Goal: Transaction & Acquisition: Purchase product/service

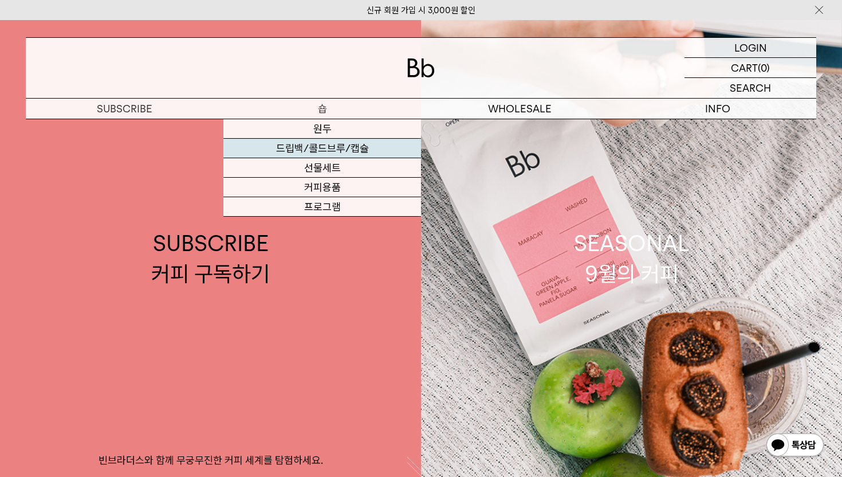
click at [328, 149] on link "드립백/콜드브루/캡슐" at bounding box center [322, 148] width 198 height 19
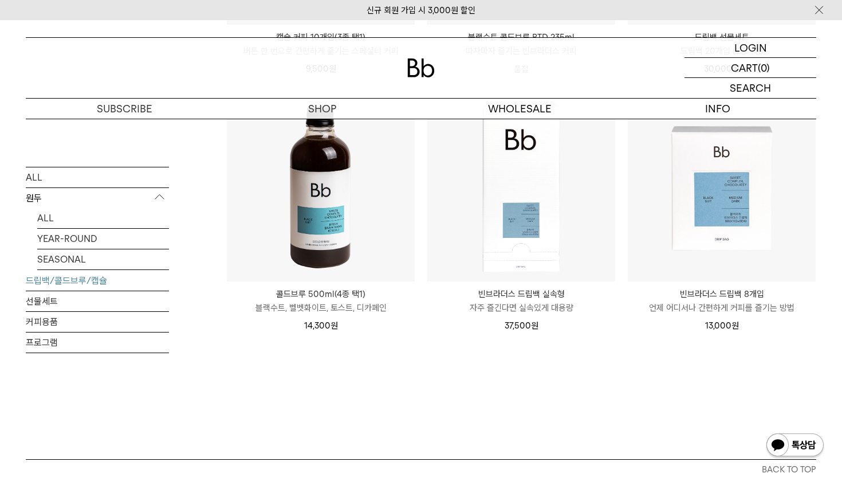
scroll to position [645, 0]
click at [302, 206] on img at bounding box center [321, 186] width 188 height 188
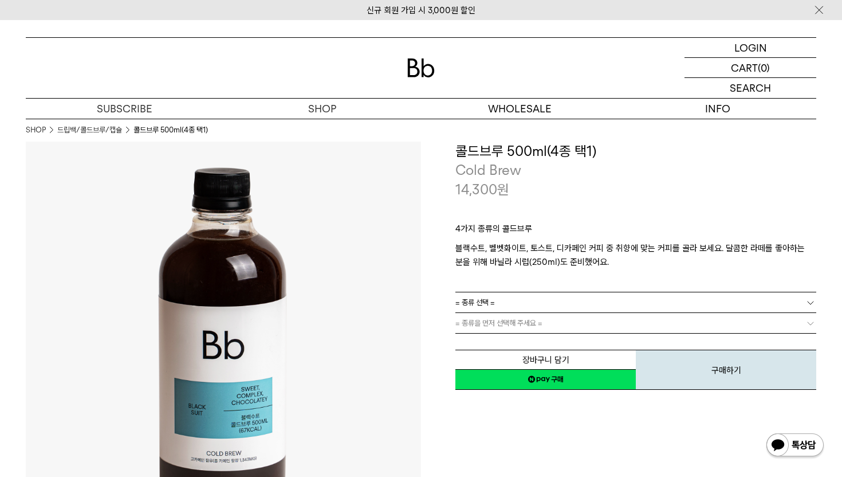
click at [808, 304] on b at bounding box center [810, 302] width 11 height 11
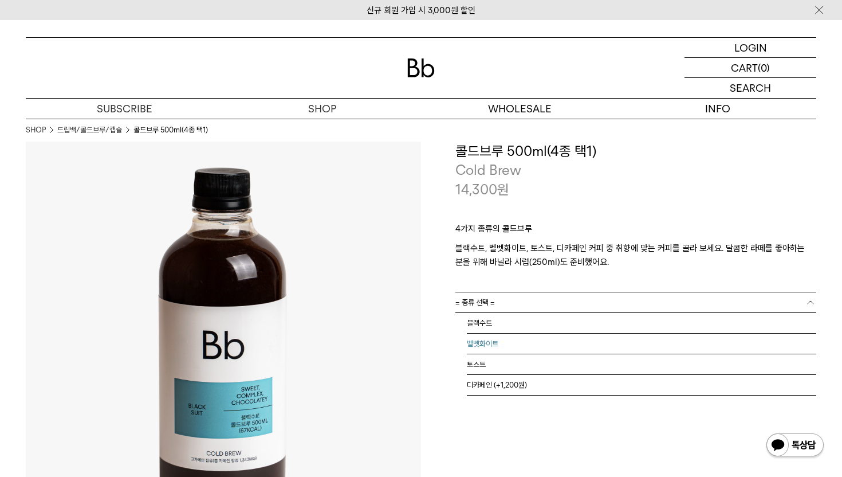
click at [492, 343] on li "벨벳화이트" at bounding box center [641, 343] width 349 height 21
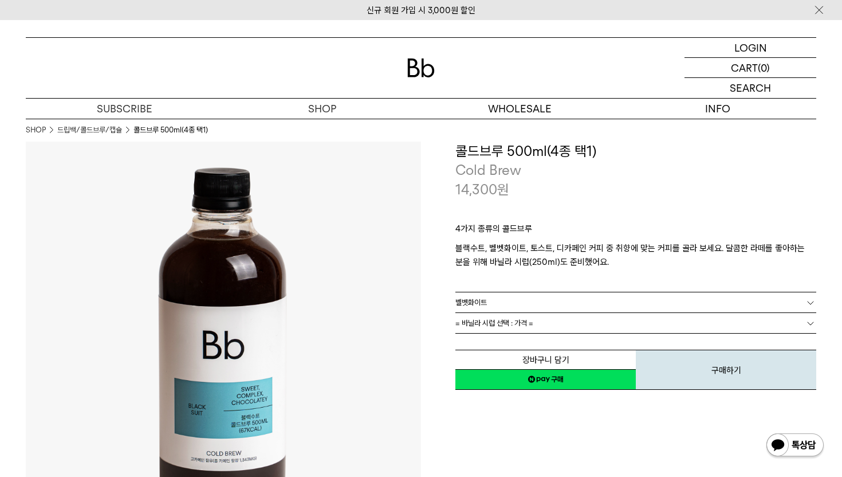
click at [517, 321] on span "= 바닐라 시럽 선택 : 가격 =" at bounding box center [494, 323] width 78 height 20
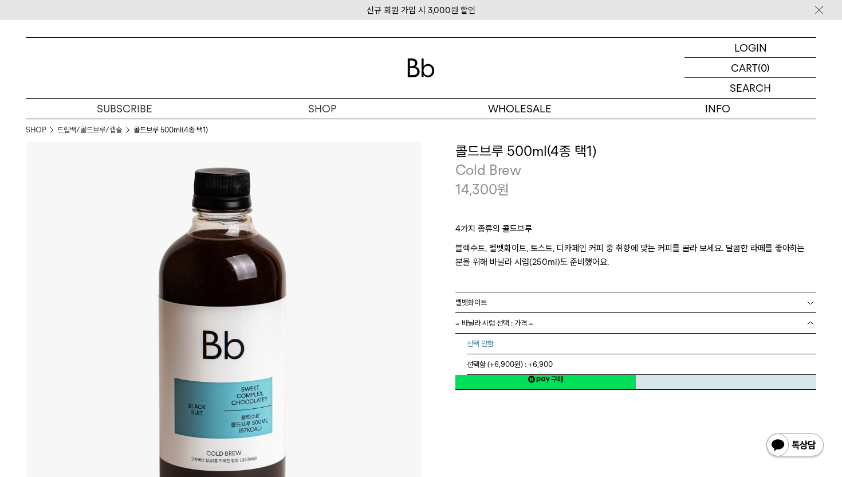
click at [512, 338] on li "선택 안함" at bounding box center [641, 343] width 349 height 21
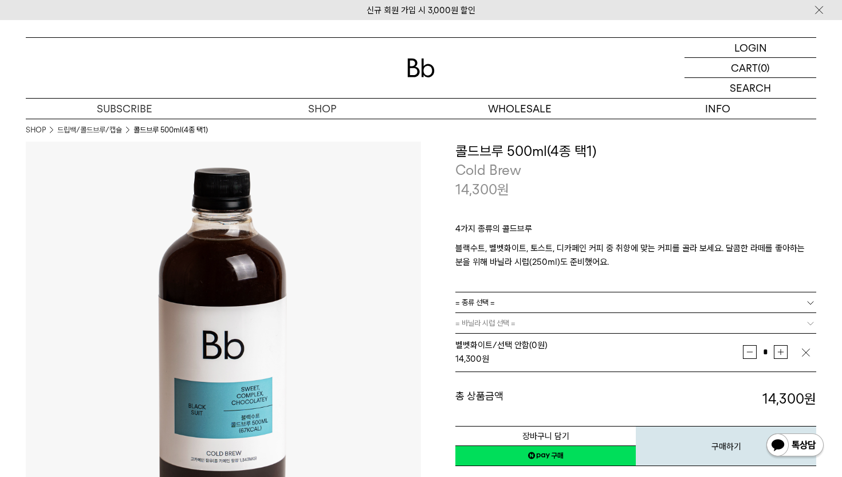
click at [600, 204] on div "4가지 종류의 콜드브루 블랙수트, 벨벳화이트, 토스트, 디카페인 커피 중 취향에 맞는 커피를 골라 보세요. 달콤한 라떼를 좋아하는 분을 위해 …" at bounding box center [635, 245] width 361 height 93
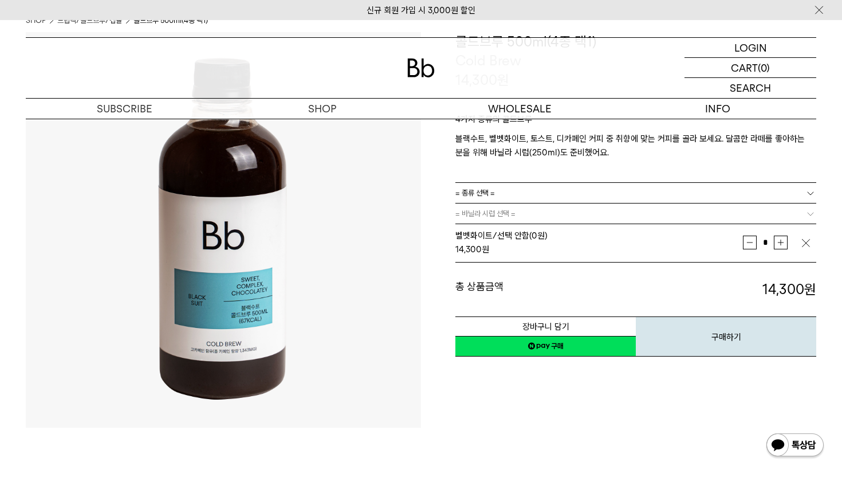
scroll to position [110, 0]
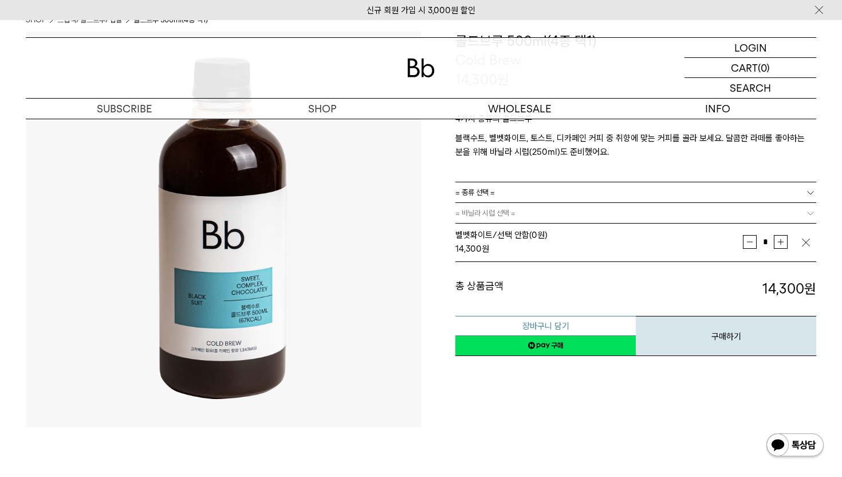
click at [583, 328] on button "장바구니 담기" at bounding box center [545, 326] width 180 height 20
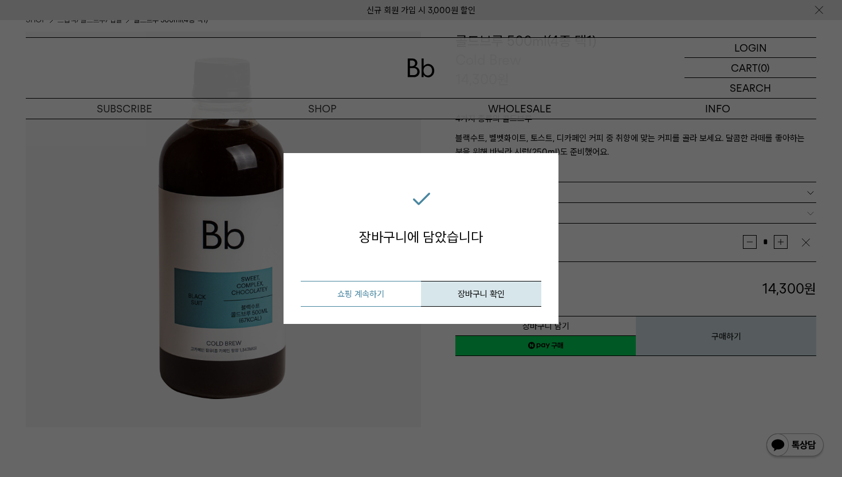
click at [351, 295] on button "쇼핑 계속하기" at bounding box center [361, 294] width 120 height 26
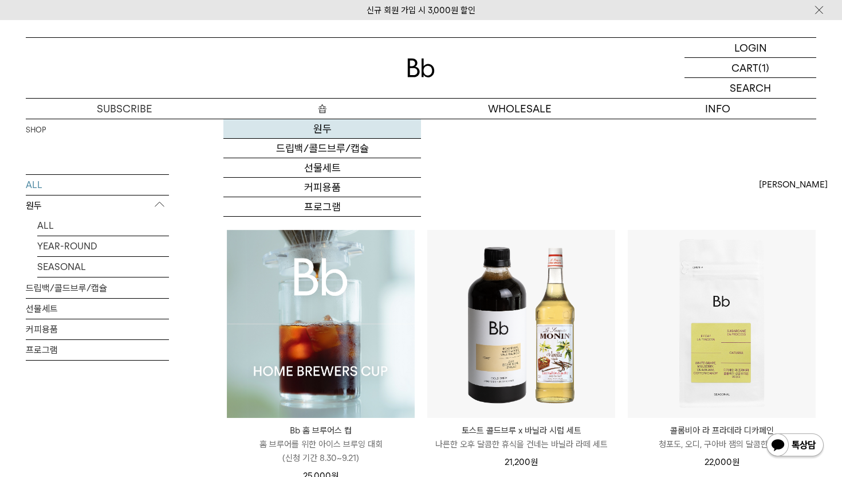
click at [315, 127] on link "원두" at bounding box center [322, 128] width 198 height 19
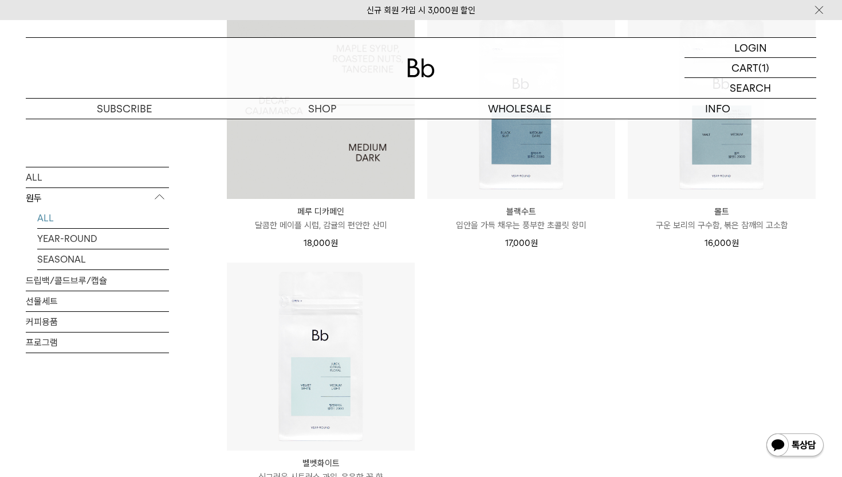
scroll to position [1058, 0]
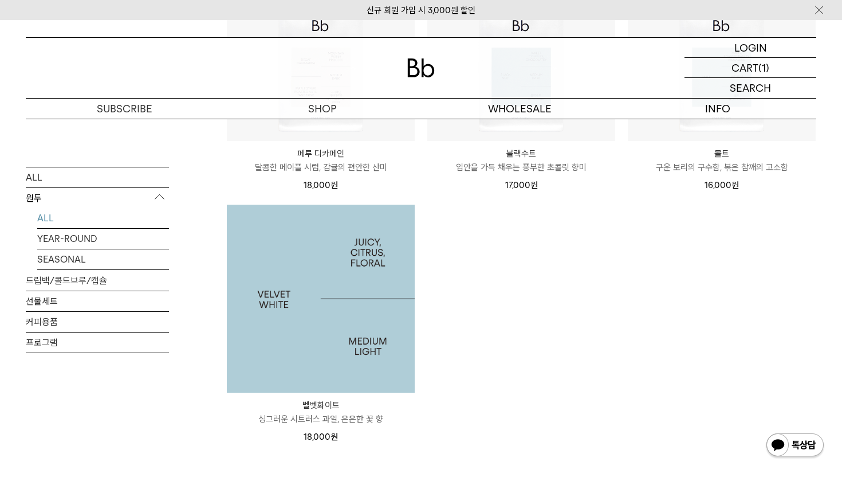
click at [315, 318] on img at bounding box center [321, 298] width 188 height 188
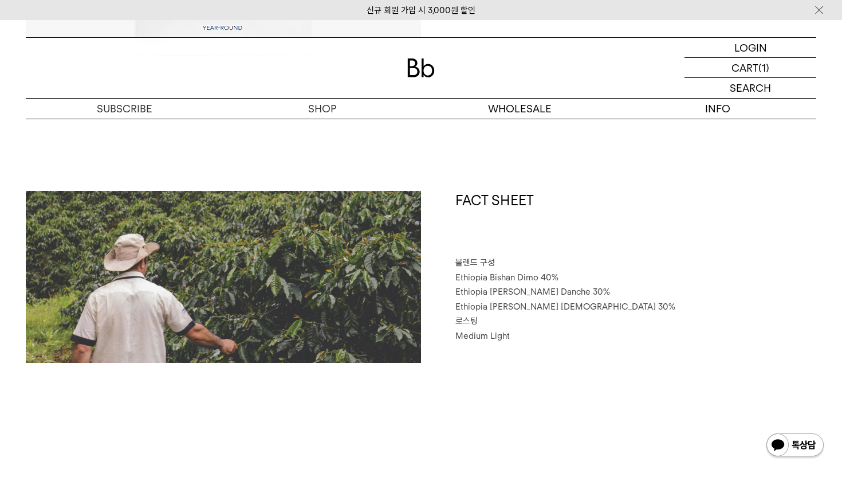
scroll to position [407, 0]
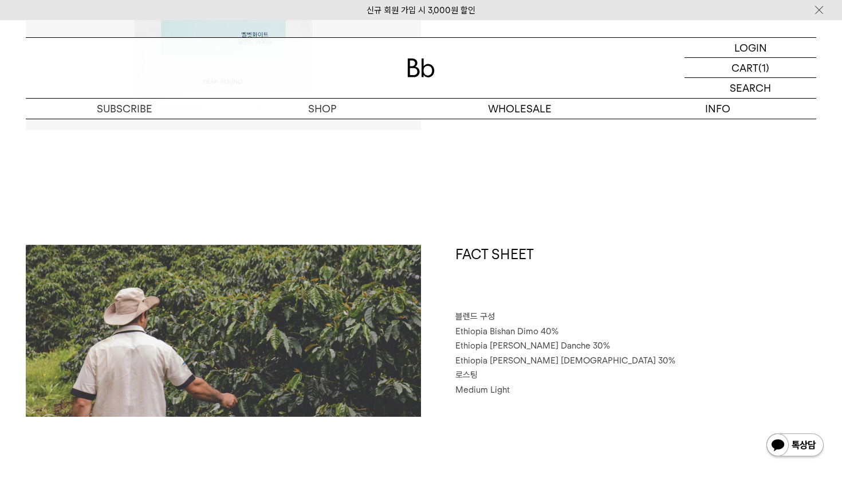
click at [625, 379] on p "로스팅" at bounding box center [635, 375] width 361 height 15
click at [630, 407] on div "FACT SHEET 블렌드 구성 Ethiopia Bishan Dimo 40% Ethiopia Habtamu Yirgacheffe Danche …" at bounding box center [618, 331] width 395 height 172
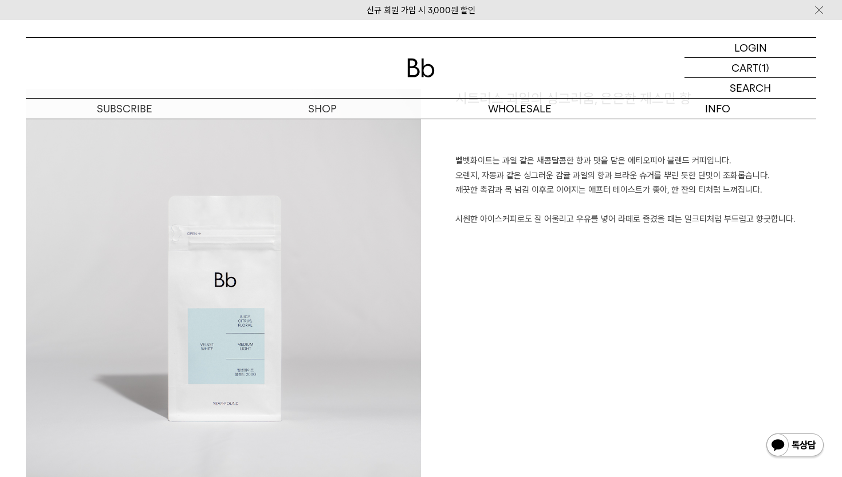
scroll to position [684, 0]
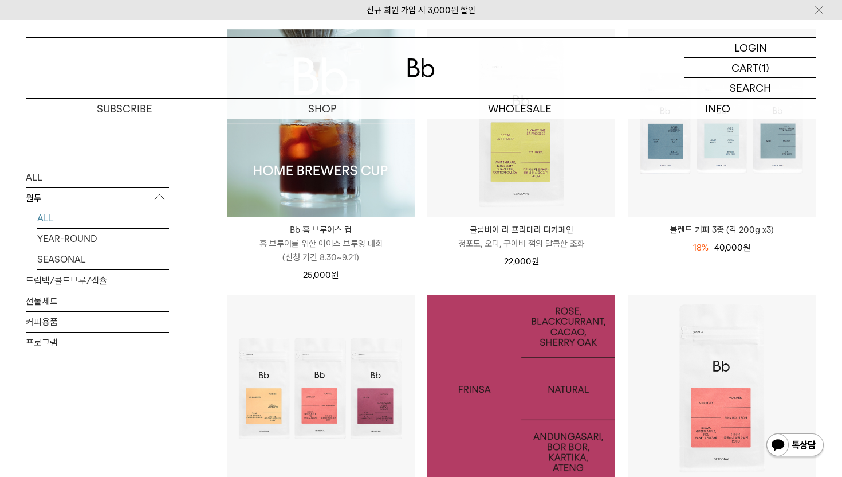
scroll to position [195, 0]
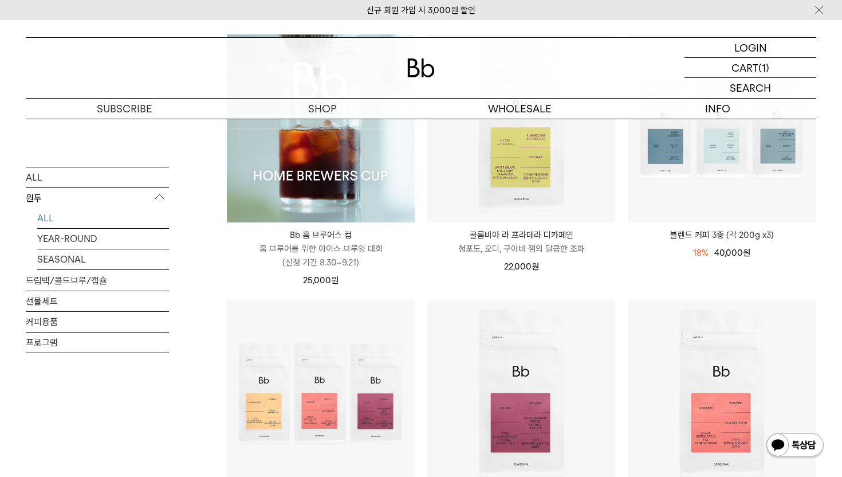
click at [408, 277] on div "25,000 원" at bounding box center [321, 280] width 188 height 14
click at [421, 283] on li "콜롬비아 라 프라데라 디카페인 COLOMBIA LA PRADERA DECAF 청포도, 오디, 구아바 잼의 달콤한 조화 22,000 원" at bounding box center [521, 166] width 200 height 265
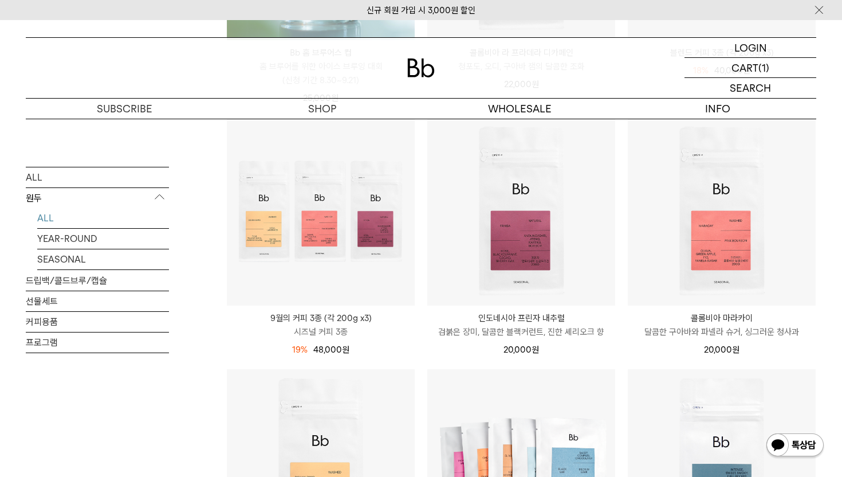
scroll to position [376, 0]
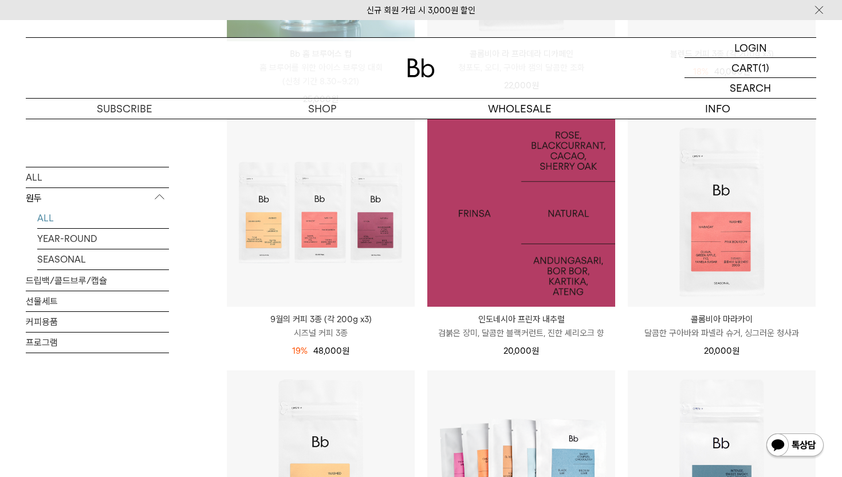
click at [529, 232] on img at bounding box center [521, 213] width 188 height 188
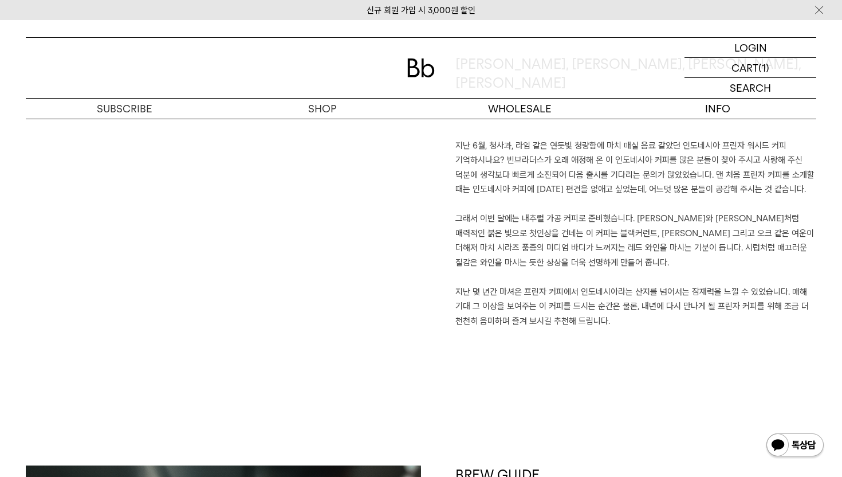
scroll to position [882, 0]
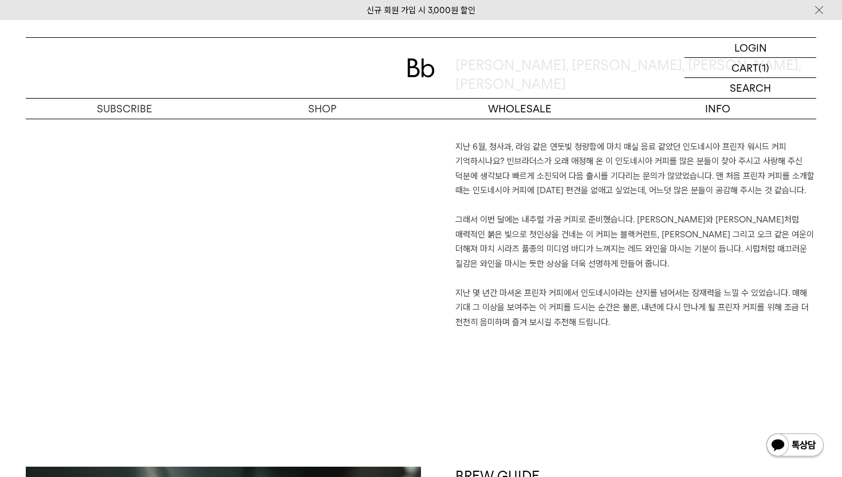
click at [529, 229] on p "지난 6월, 청사과, 라임 같은 연둣빛 청량함에 마치 매실 음료 같았던 인도네시아 프린자 워시드 커피 기억하시나요? 빈브라더스가 오래 애정해 …" at bounding box center [635, 235] width 361 height 190
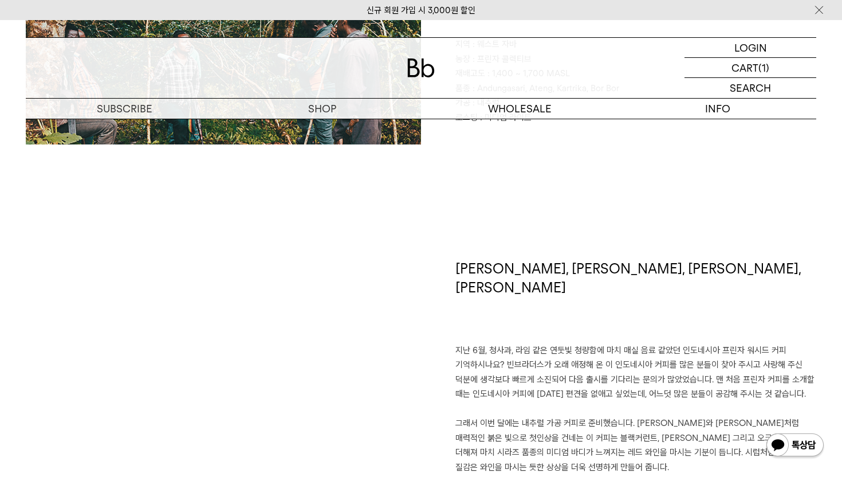
scroll to position [0, 0]
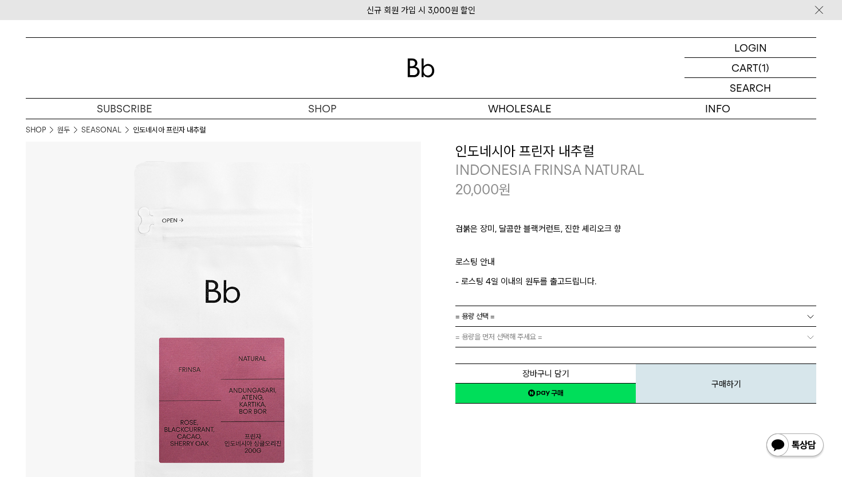
click at [576, 317] on link "= 용량 선택 =" at bounding box center [635, 316] width 361 height 20
click at [536, 332] on li "200g" at bounding box center [641, 336] width 349 height 21
click at [543, 343] on link "= 분쇄도 선택 =" at bounding box center [635, 336] width 361 height 20
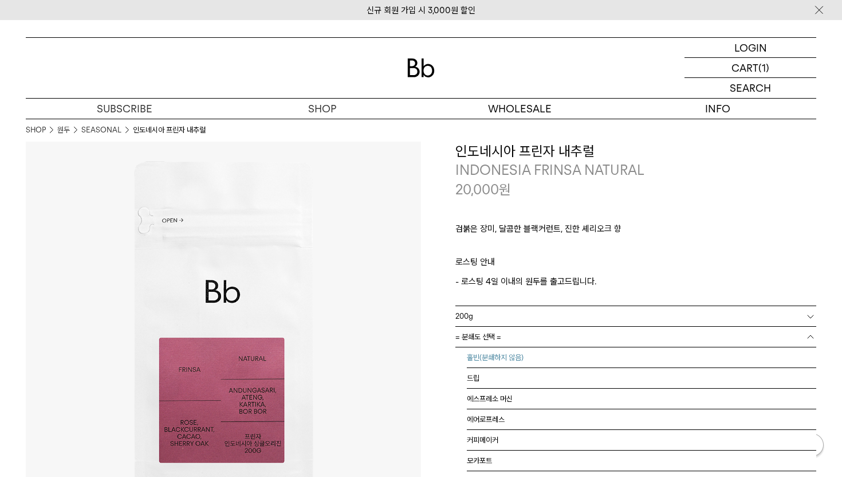
click at [529, 356] on li "홀빈(분쇄하지 않음)" at bounding box center [641, 357] width 349 height 21
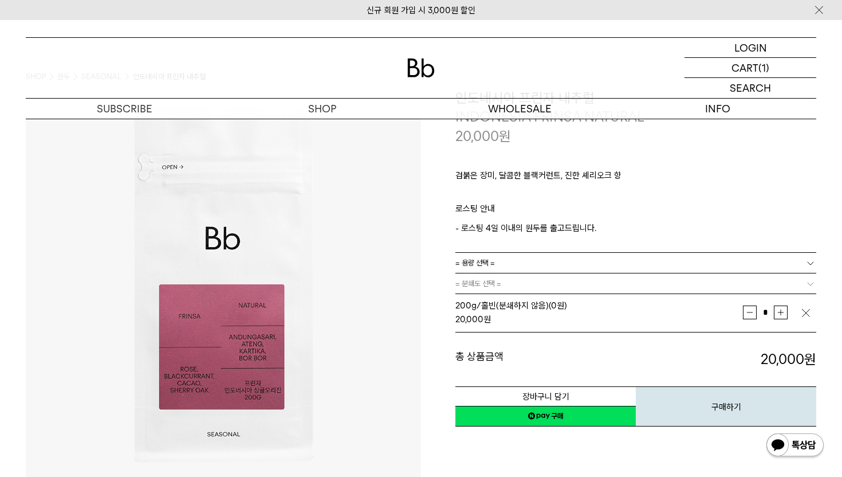
scroll to position [62, 0]
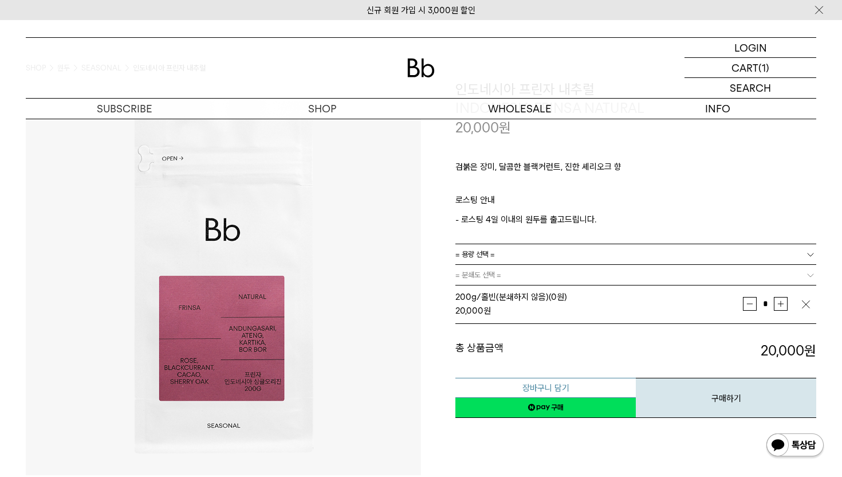
click at [540, 381] on button "장바구니 담기" at bounding box center [545, 387] width 180 height 20
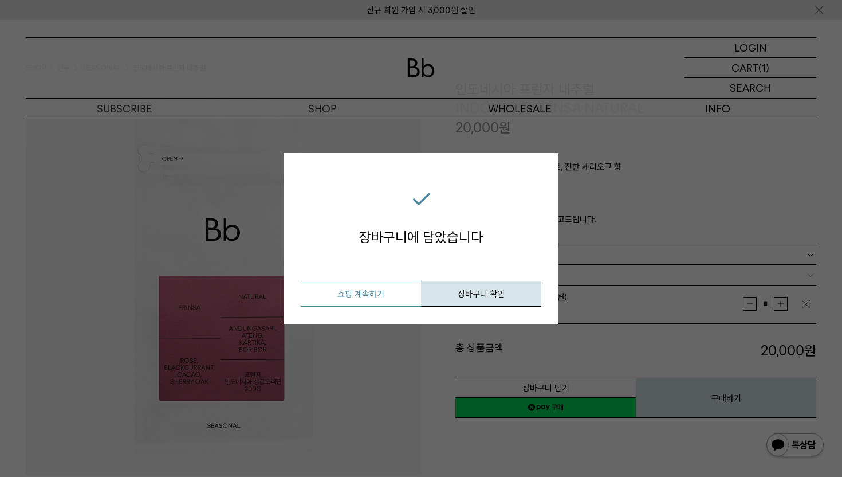
click at [366, 289] on button "쇼핑 계속하기" at bounding box center [361, 294] width 120 height 26
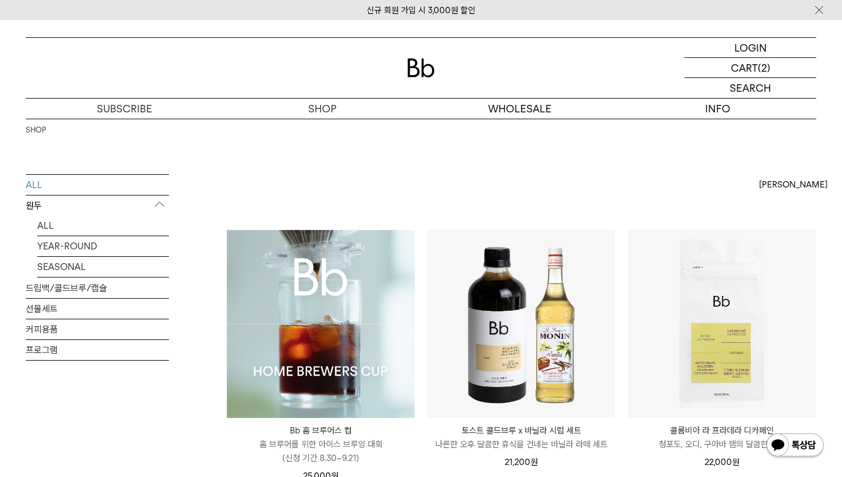
click at [542, 163] on div "SHOP" at bounding box center [421, 147] width 790 height 56
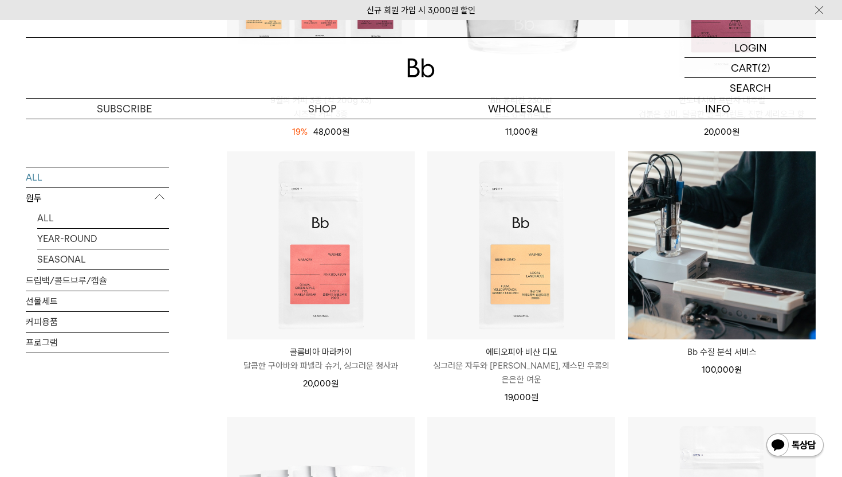
scroll to position [848, 0]
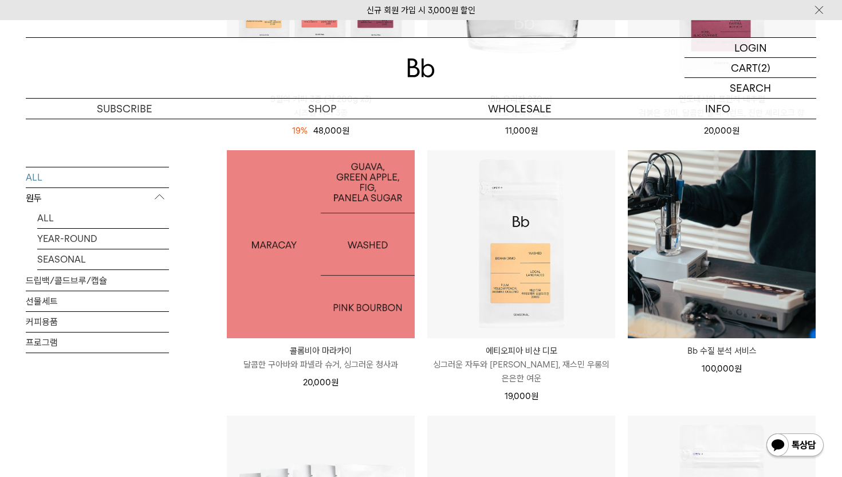
click at [324, 263] on img at bounding box center [321, 244] width 188 height 188
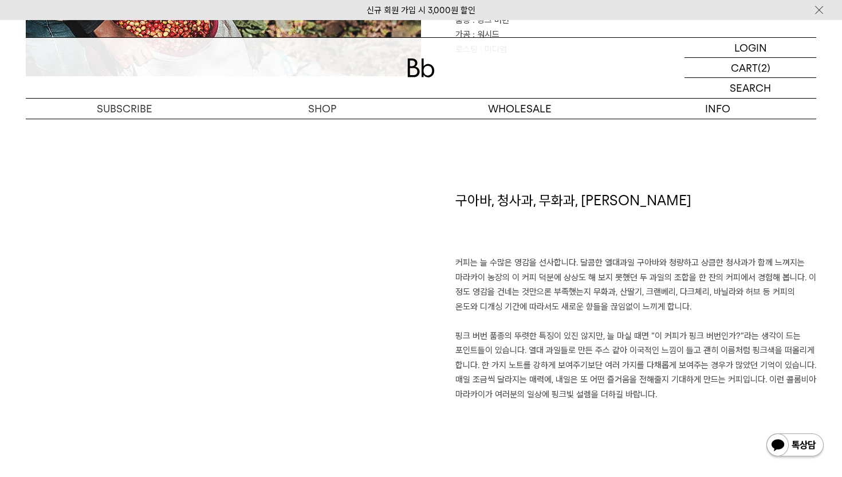
scroll to position [746, 0]
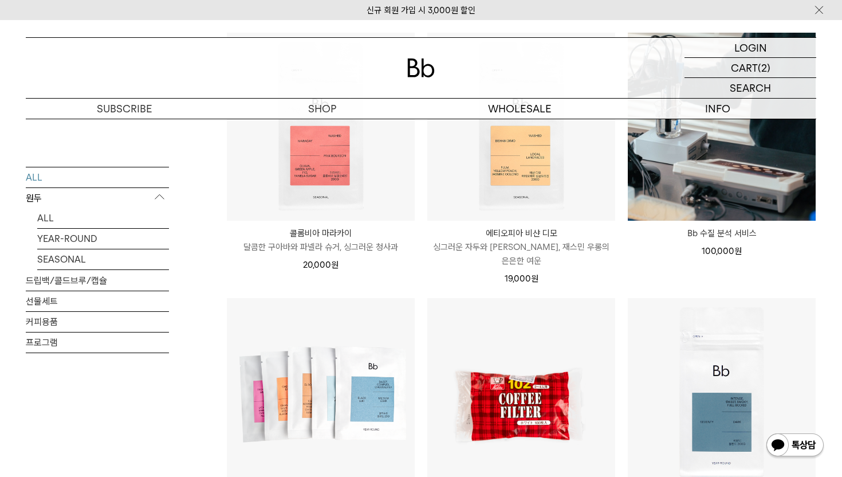
scroll to position [1145, 0]
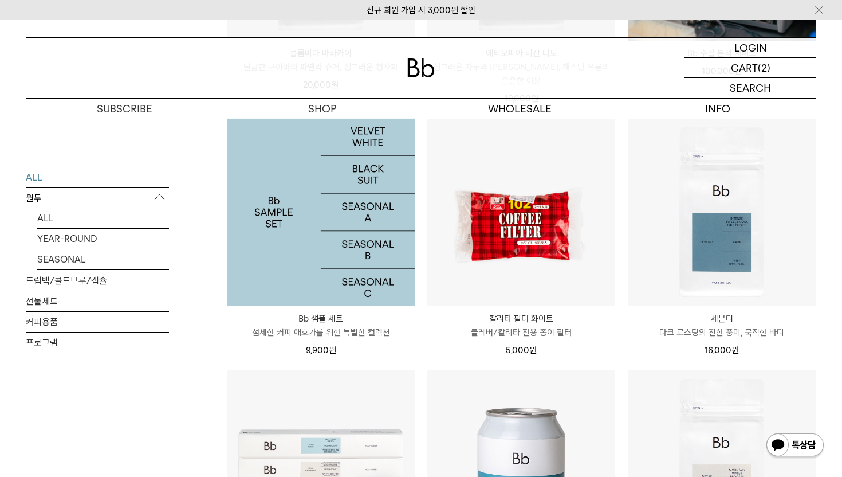
click at [333, 234] on img at bounding box center [321, 212] width 188 height 188
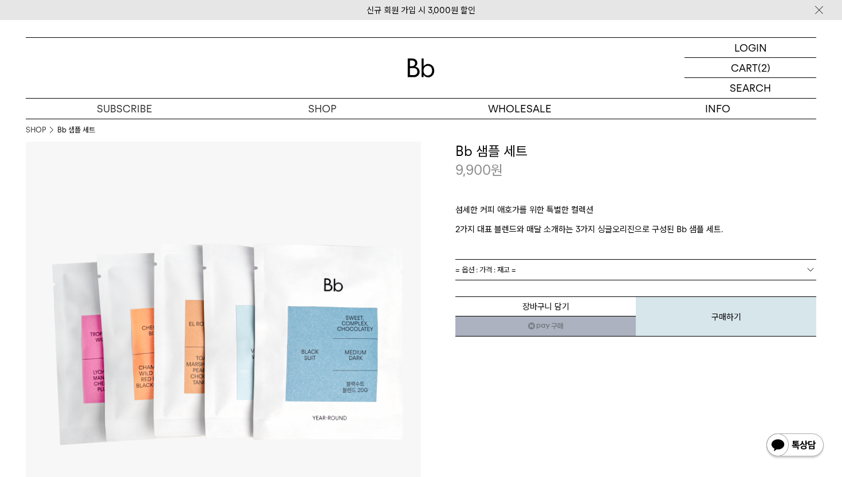
click at [514, 270] on span "= 옵션 : 가격 : 재고 =" at bounding box center [485, 269] width 61 height 20
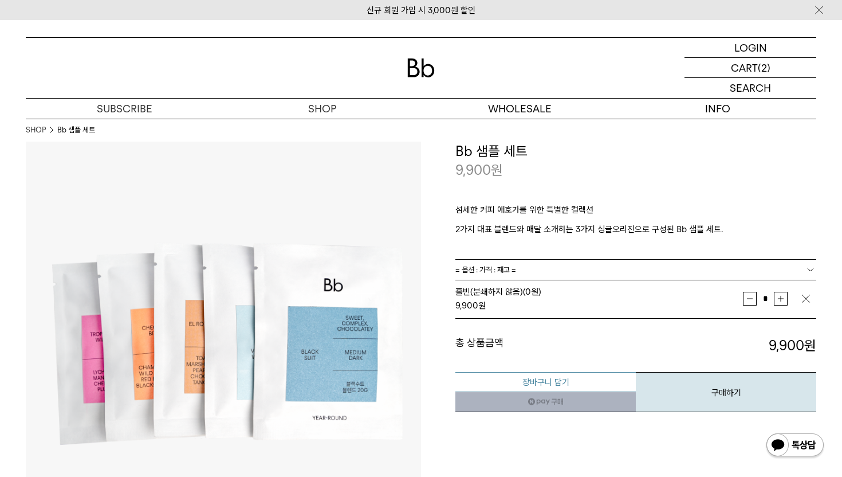
click at [545, 379] on button "장바구니 담기" at bounding box center [545, 382] width 180 height 20
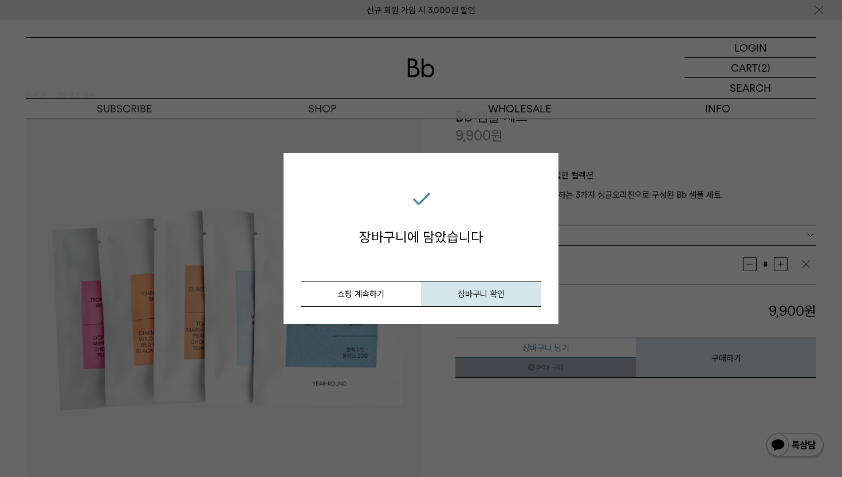
scroll to position [41, 0]
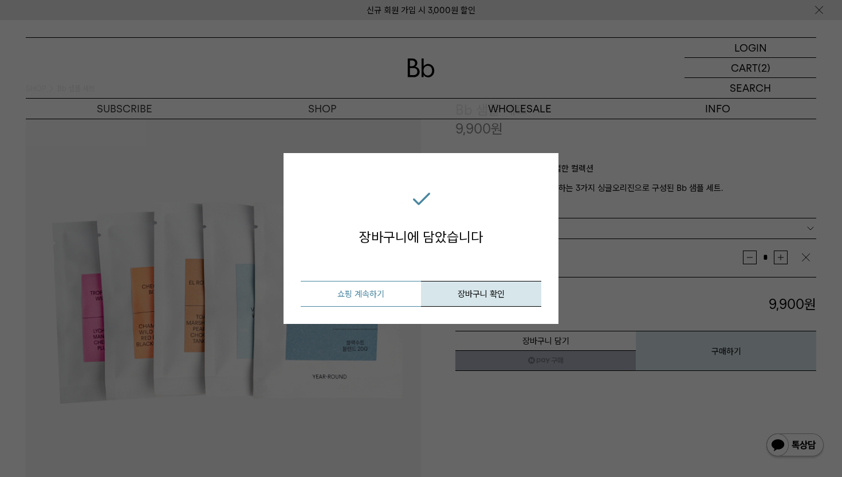
click at [376, 295] on button "쇼핑 계속하기" at bounding box center [361, 294] width 120 height 26
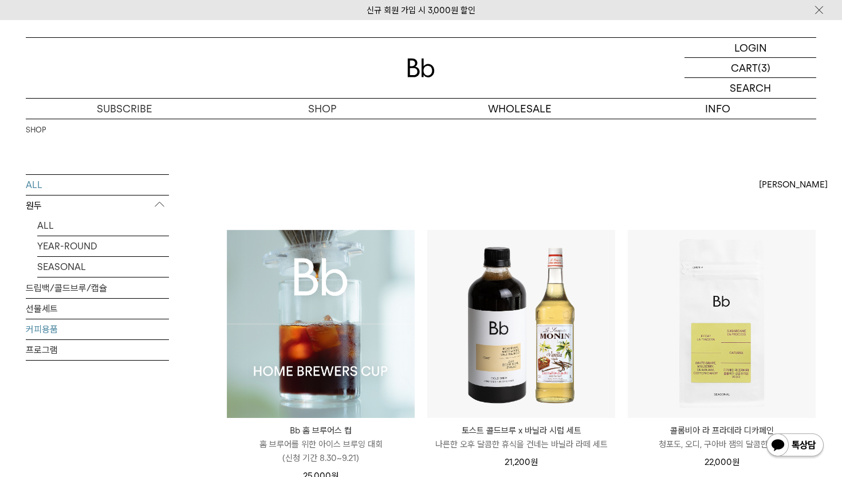
click at [46, 328] on link "커피용품" at bounding box center [97, 329] width 143 height 20
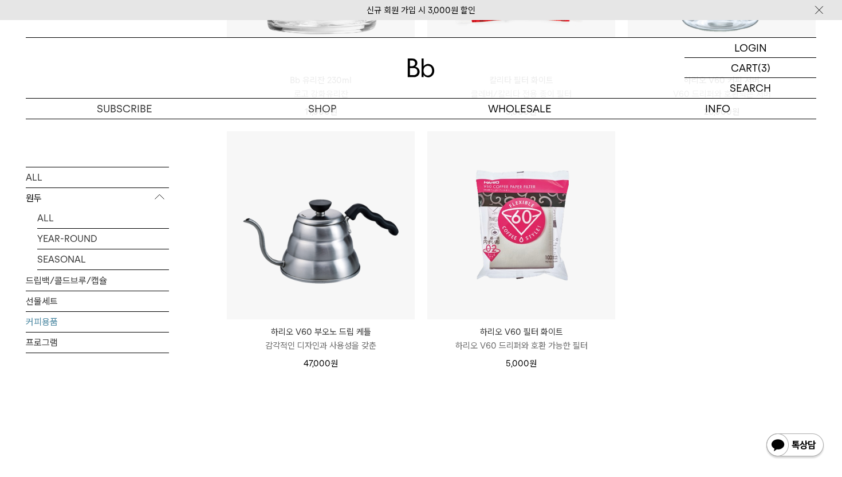
scroll to position [376, 0]
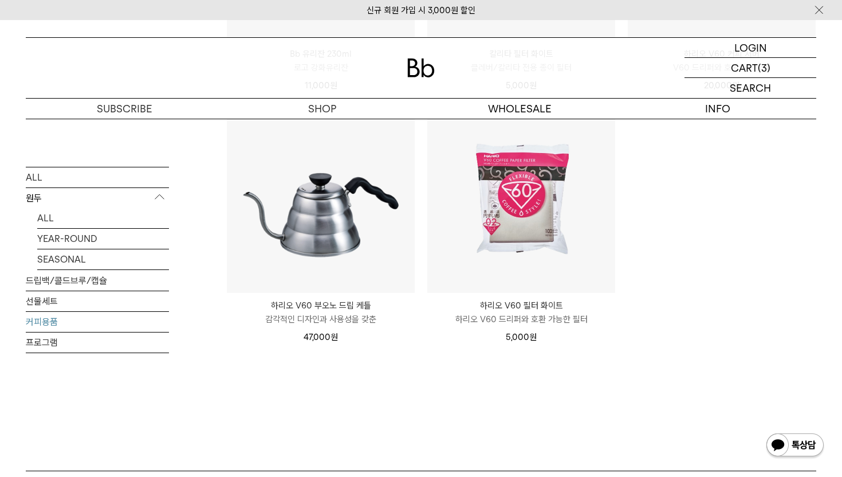
click at [241, 401] on div "커피용품 상품 5 개 [PERSON_NAME] [PERSON_NAME] 인기순 낮은가격순 높은가격순" at bounding box center [521, 134] width 590 height 672
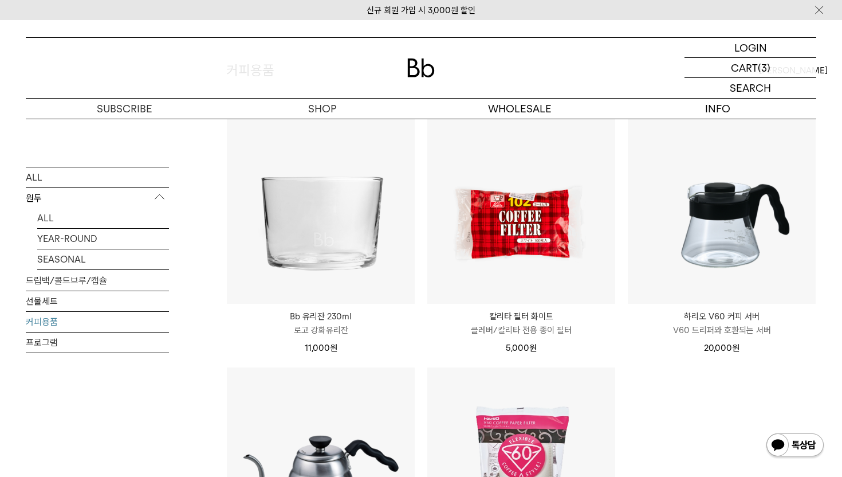
scroll to position [33, 0]
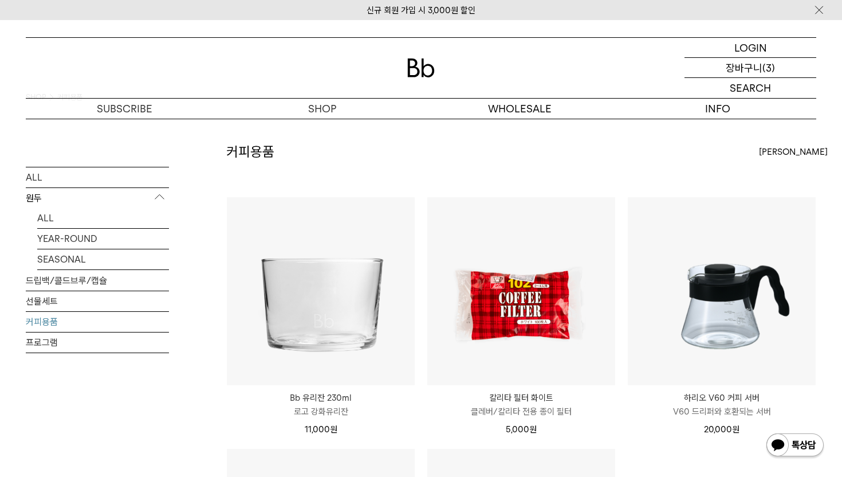
click at [769, 61] on p "(3)" at bounding box center [768, 67] width 13 height 19
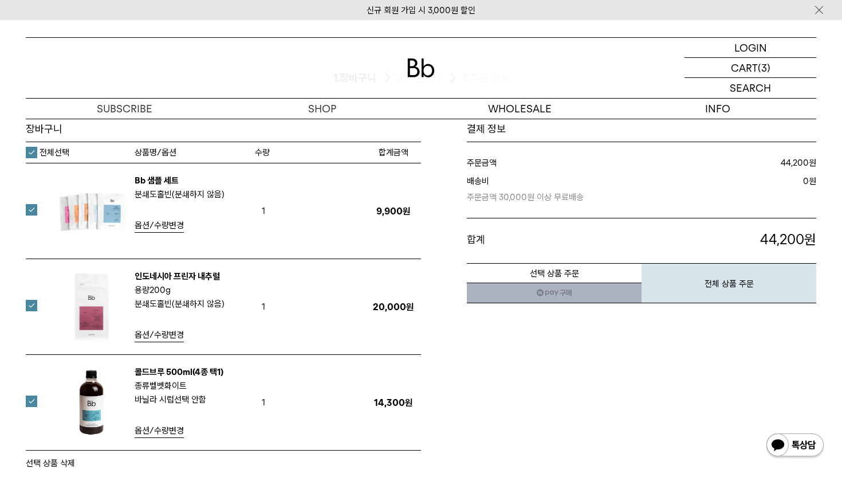
scroll to position [66, 0]
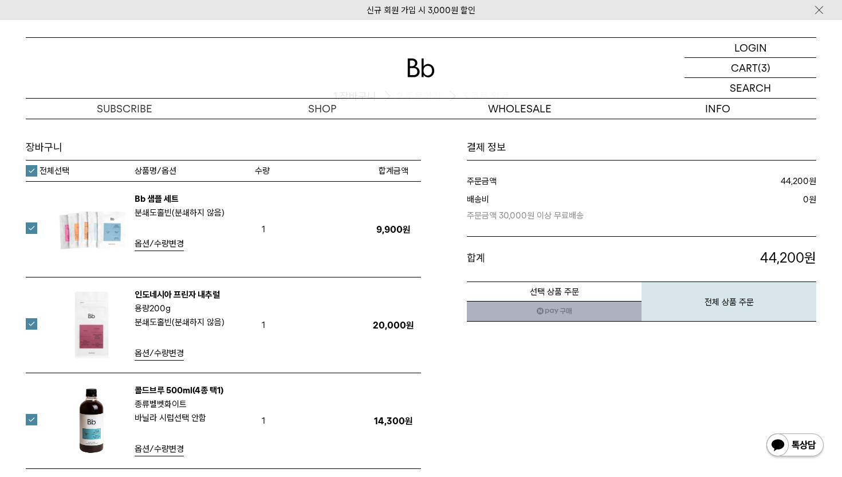
click at [29, 169] on label "전체선택" at bounding box center [48, 170] width 44 height 11
click at [33, 325] on label at bounding box center [38, 323] width 25 height 11
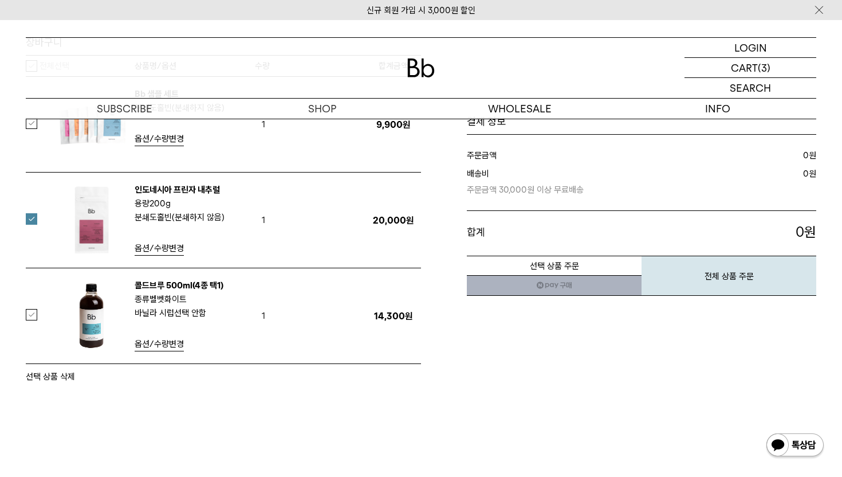
scroll to position [200, 0]
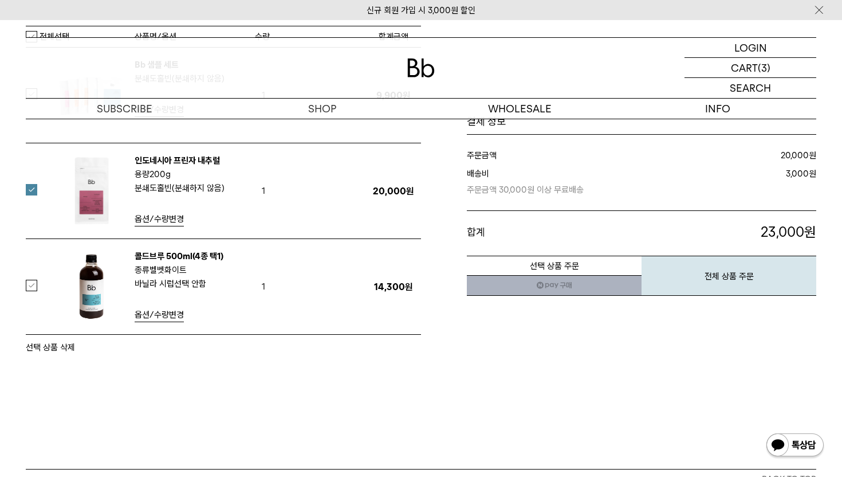
click at [59, 348] on button "선택 상품 삭제" at bounding box center [50, 347] width 49 height 14
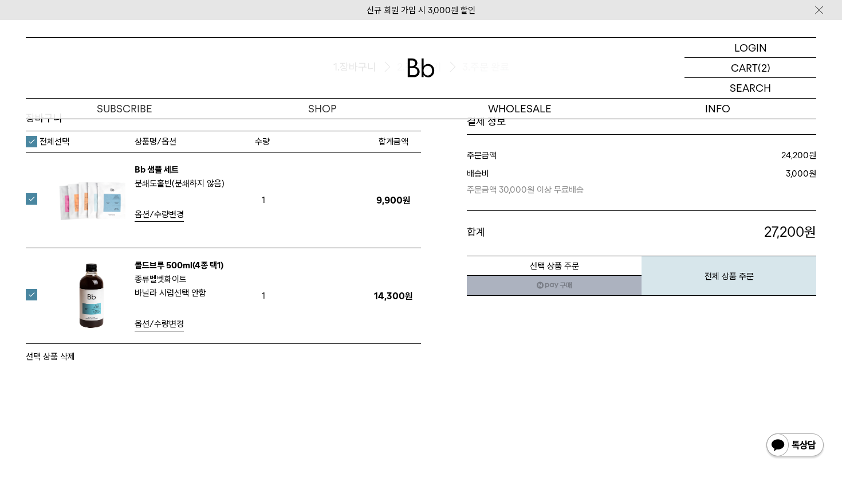
scroll to position [78, 0]
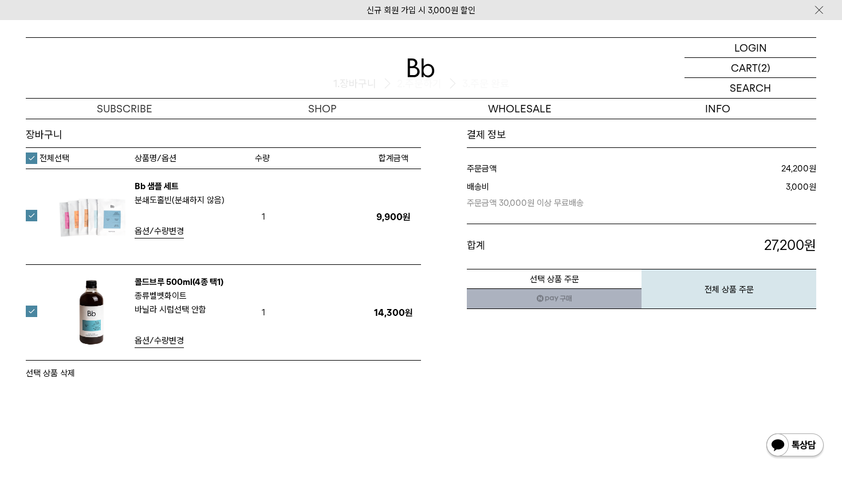
click at [164, 341] on span "옵션/수량변경" at bounding box center [159, 340] width 49 height 10
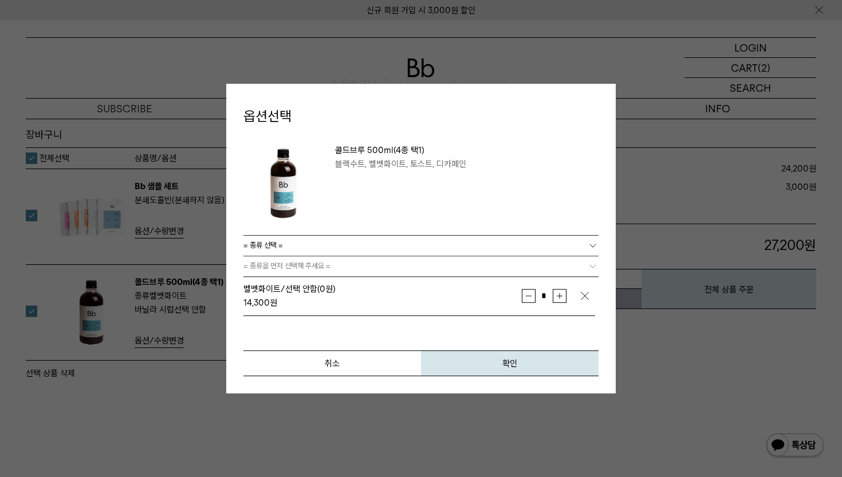
click at [555, 297] on button "증가" at bounding box center [560, 296] width 14 height 14
type input "*"
click at [535, 357] on button "확인" at bounding box center [510, 363] width 178 height 26
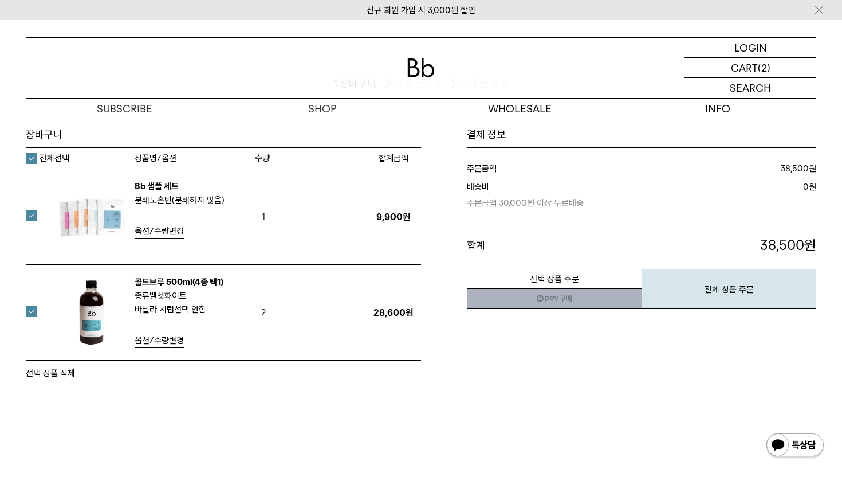
click at [300, 401] on div "장바구니 1. 장바구니 2. 주문하기 3. 주문 완료 [GEOGRAPHIC_DATA]" at bounding box center [421, 267] width 842 height 454
click at [513, 107] on p "도매" at bounding box center [520, 109] width 198 height 20
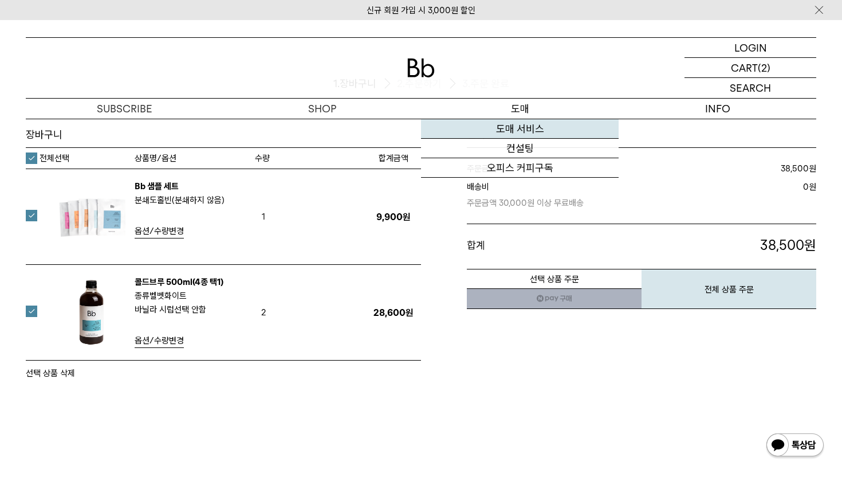
click at [520, 125] on link "도매 서비스" at bounding box center [520, 128] width 198 height 19
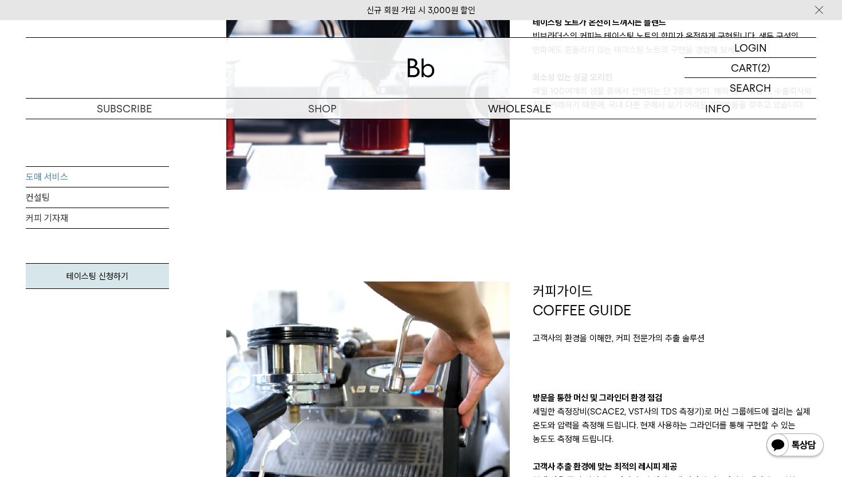
scroll to position [560, 0]
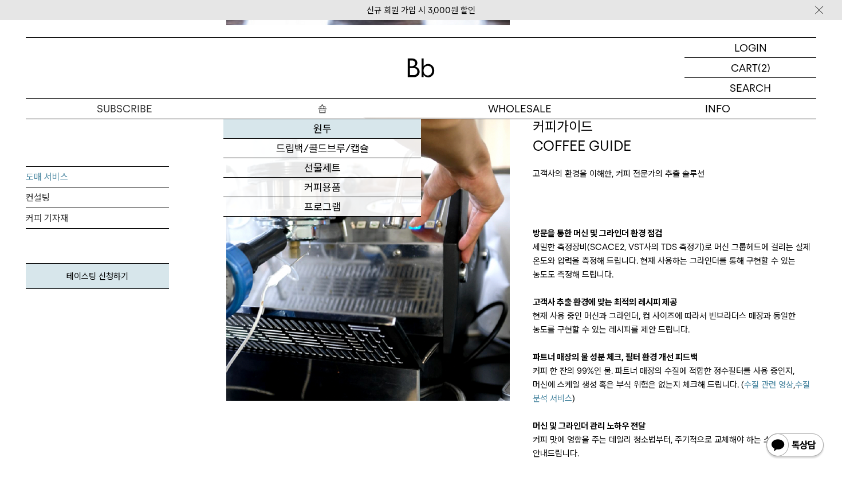
click at [345, 136] on link "원두" at bounding box center [322, 128] width 198 height 19
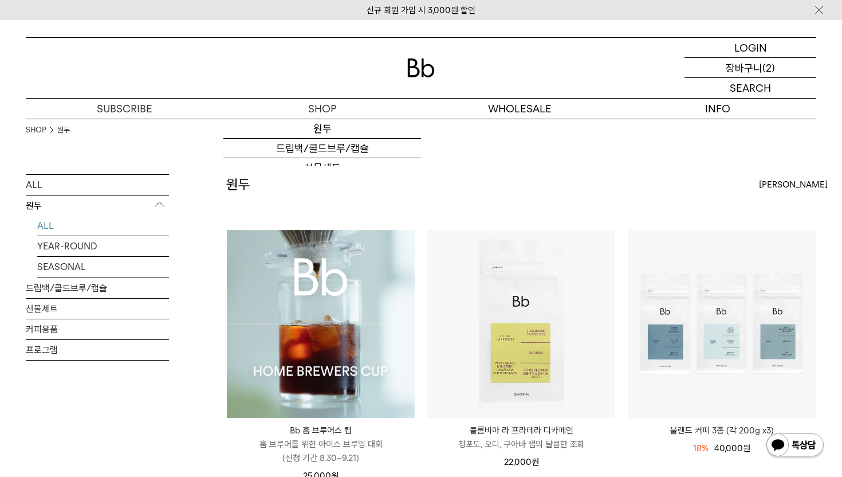
click at [736, 69] on p "장바구니" at bounding box center [744, 67] width 37 height 19
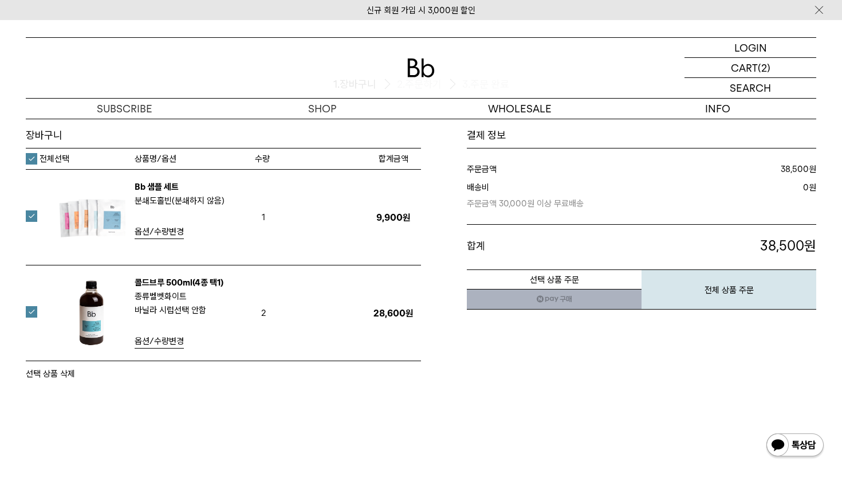
scroll to position [95, 0]
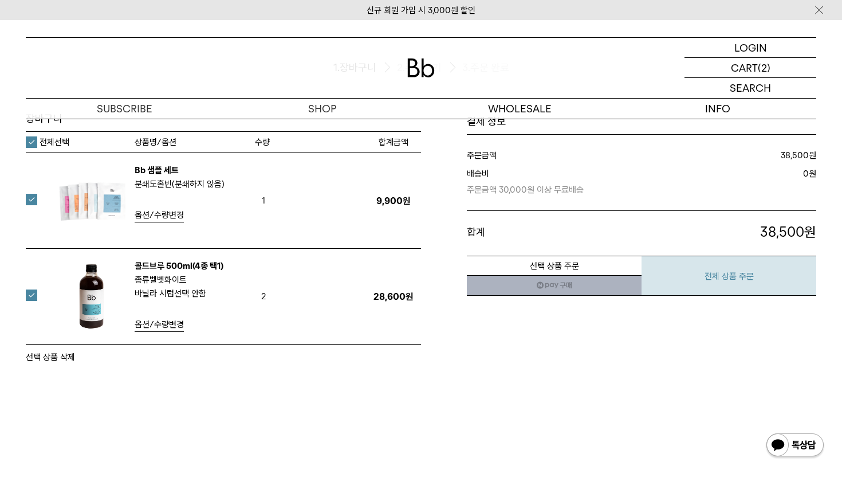
click at [733, 280] on button "전체 상품 주문" at bounding box center [728, 275] width 175 height 40
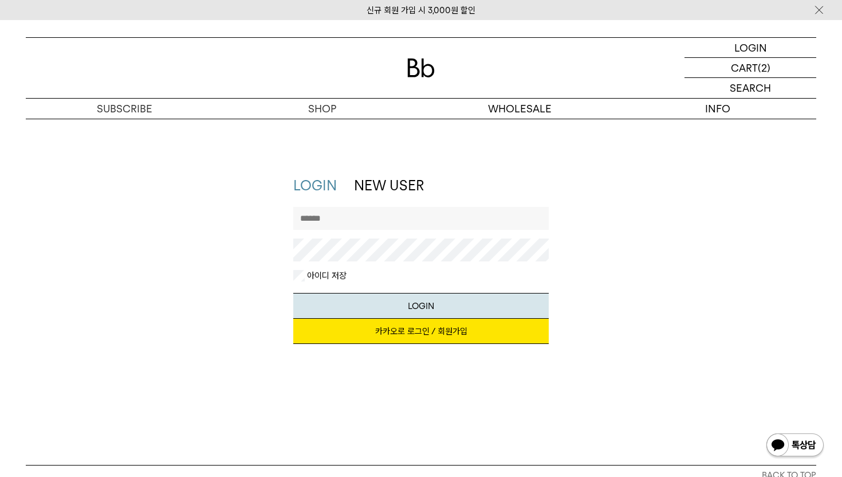
click at [472, 221] on input "text" at bounding box center [421, 218] width 256 height 23
click at [453, 336] on link "카카오로 로그인 / 회원가입" at bounding box center [421, 330] width 256 height 25
click at [426, 331] on link "카카오로 로그인 / 회원가입" at bounding box center [421, 330] width 256 height 25
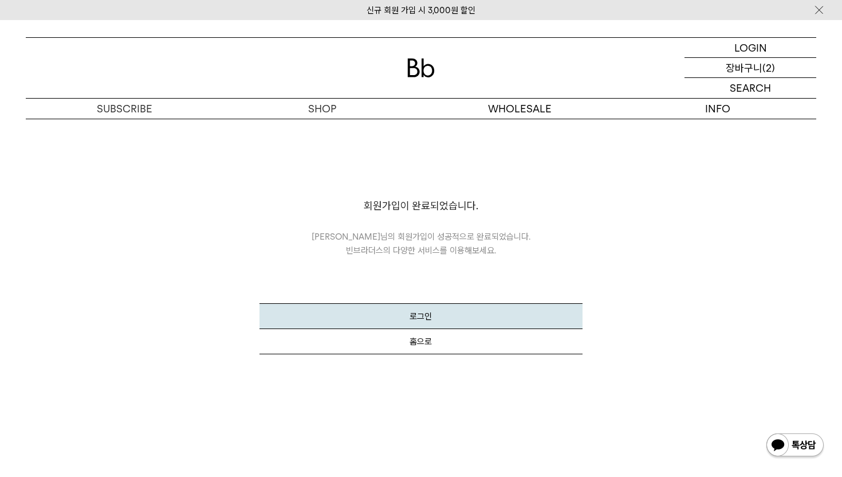
click at [759, 65] on p "장바구니" at bounding box center [744, 67] width 37 height 19
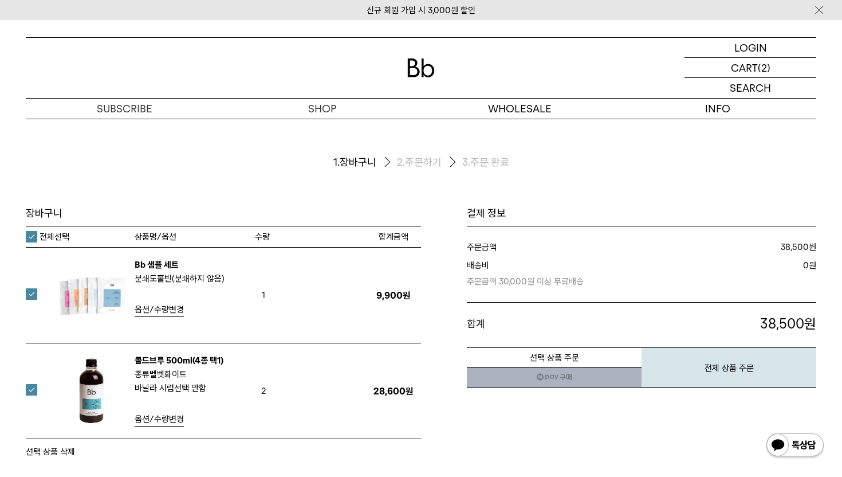
click at [577, 381] on link "네이버페이 구매하기" at bounding box center [554, 377] width 175 height 21
click at [699, 365] on button "전체 상품 주문" at bounding box center [728, 367] width 175 height 40
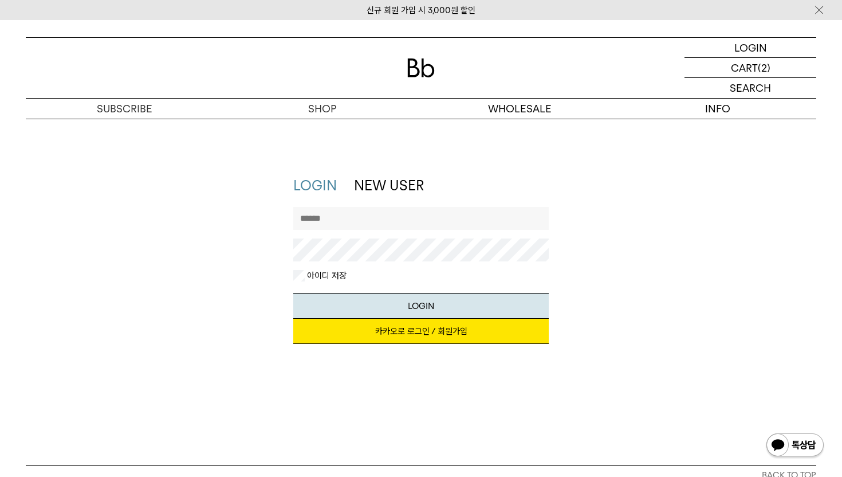
click at [395, 221] on input "text" at bounding box center [421, 218] width 256 height 23
click at [473, 333] on link "카카오로 로그인 / 회원가입" at bounding box center [421, 330] width 256 height 25
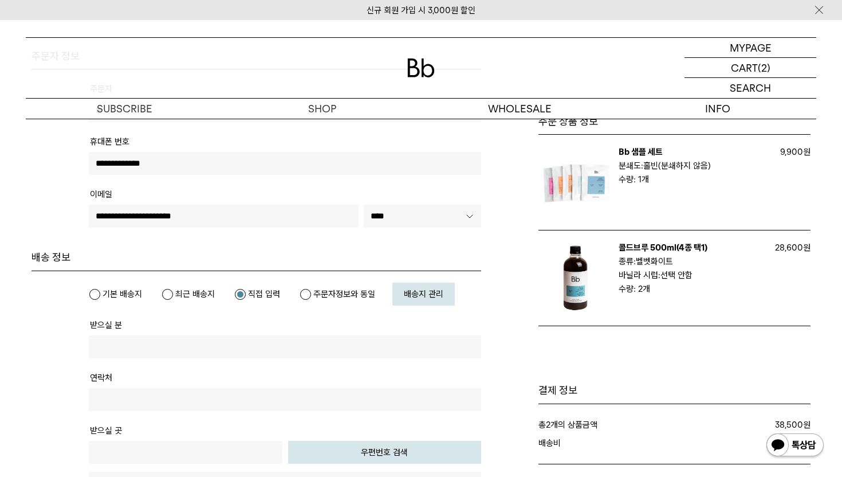
scroll to position [262, 0]
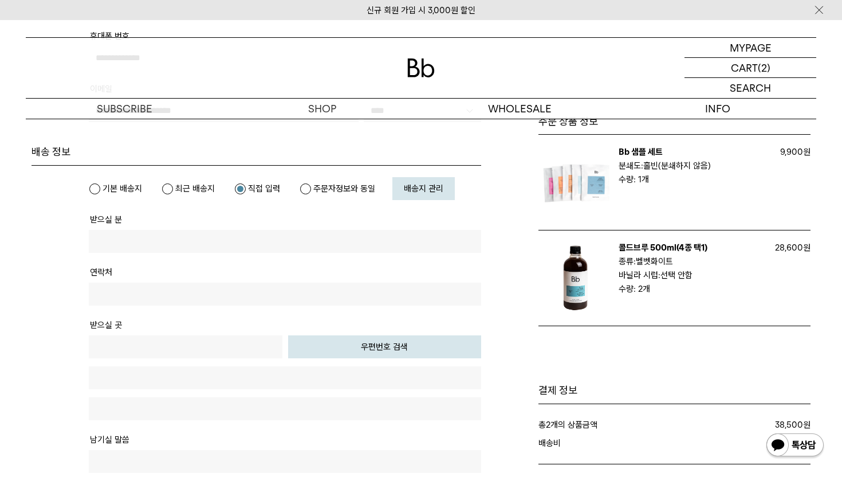
click at [125, 184] on label "기본 배송지" at bounding box center [115, 188] width 53 height 11
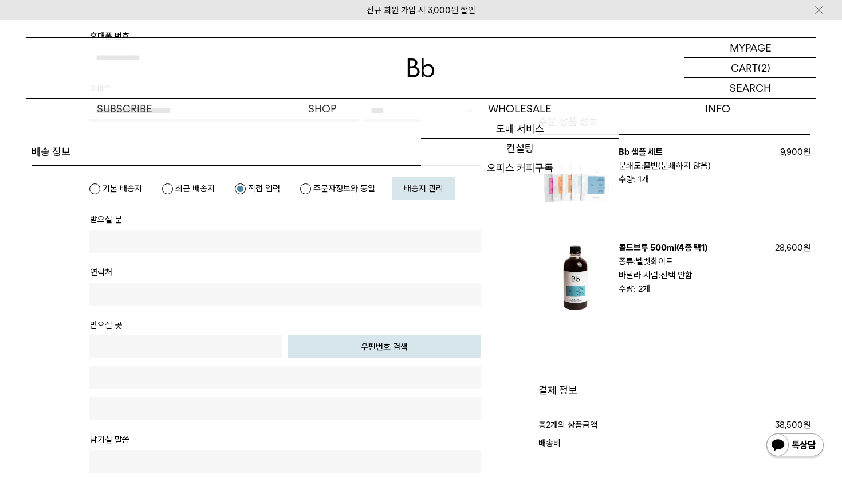
click at [422, 194] on link "배송지 관리" at bounding box center [423, 188] width 62 height 23
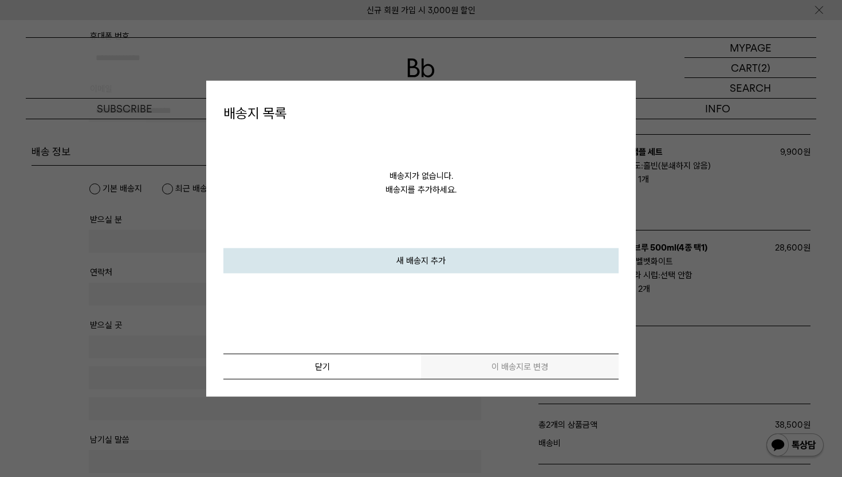
click at [408, 255] on link "새 배송지 추가" at bounding box center [420, 259] width 395 height 25
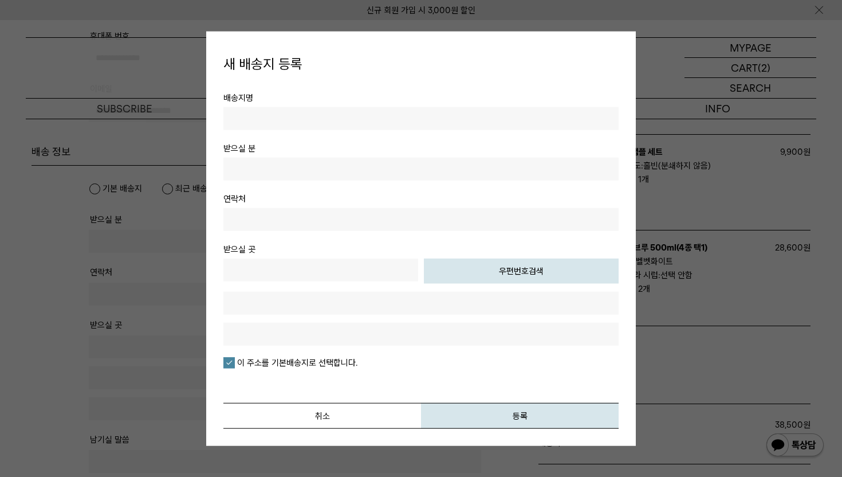
click at [418, 120] on input "text" at bounding box center [420, 118] width 395 height 23
type input "******"
type input "**********"
click at [461, 270] on button "우편번호검색" at bounding box center [521, 270] width 195 height 25
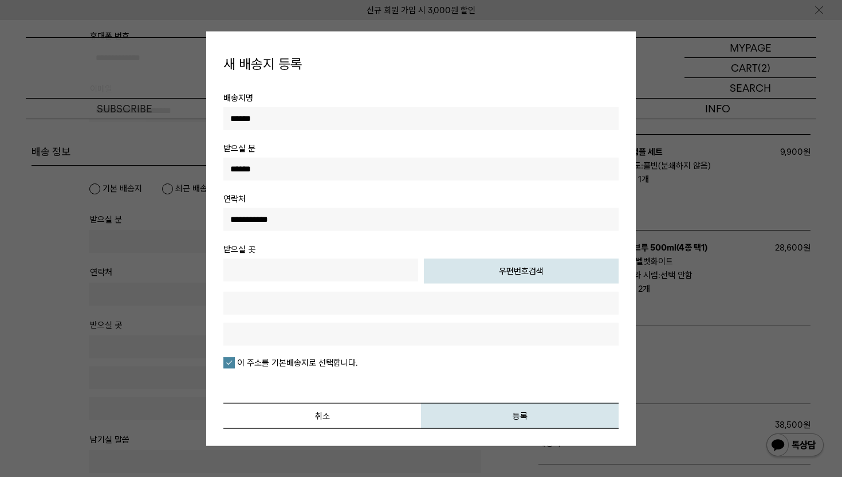
type input "*****"
type input "**********"
click at [502, 413] on button "등록" at bounding box center [520, 415] width 198 height 26
type input "**********"
click at [421, 402] on button "등록" at bounding box center [520, 415] width 198 height 26
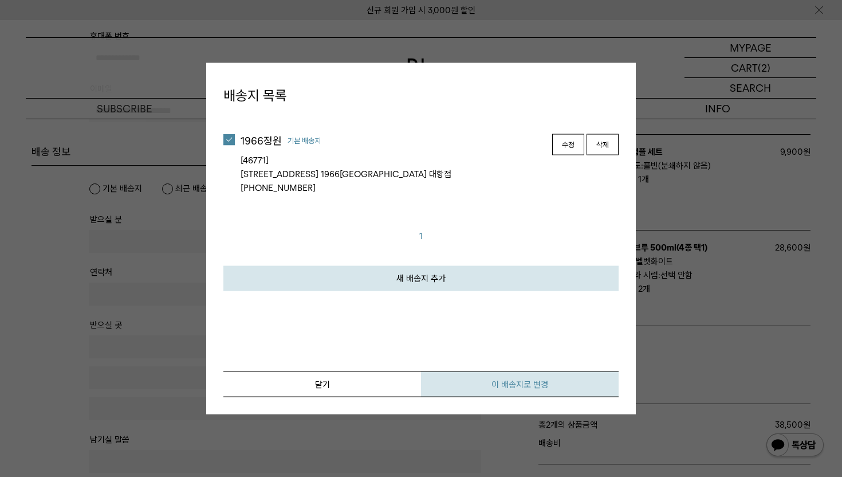
click at [507, 376] on button "이 배송지로 변경" at bounding box center [520, 384] width 198 height 26
type input "******"
type input "**********"
type input "*****"
type input "**********"
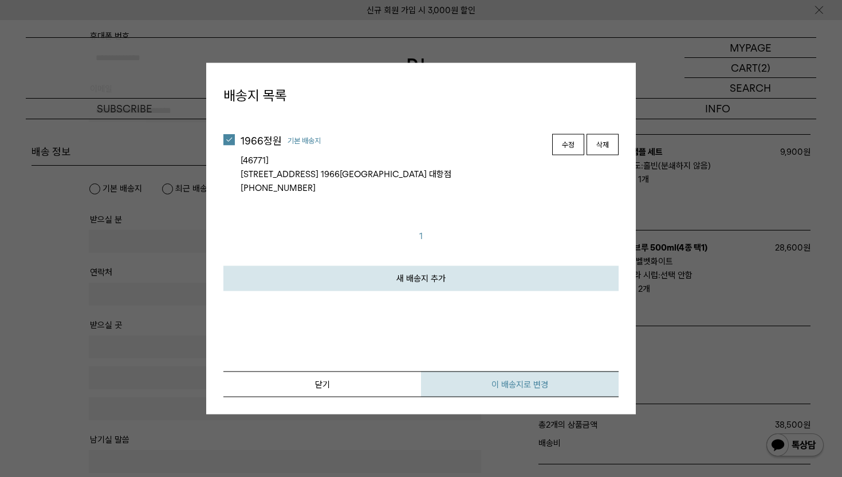
type input "**********"
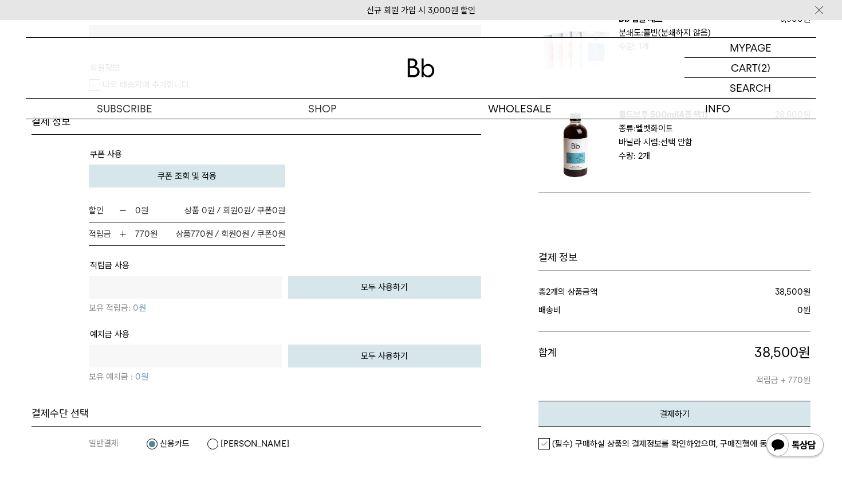
scroll to position [687, 0]
click at [120, 210] on img at bounding box center [123, 210] width 9 height 9
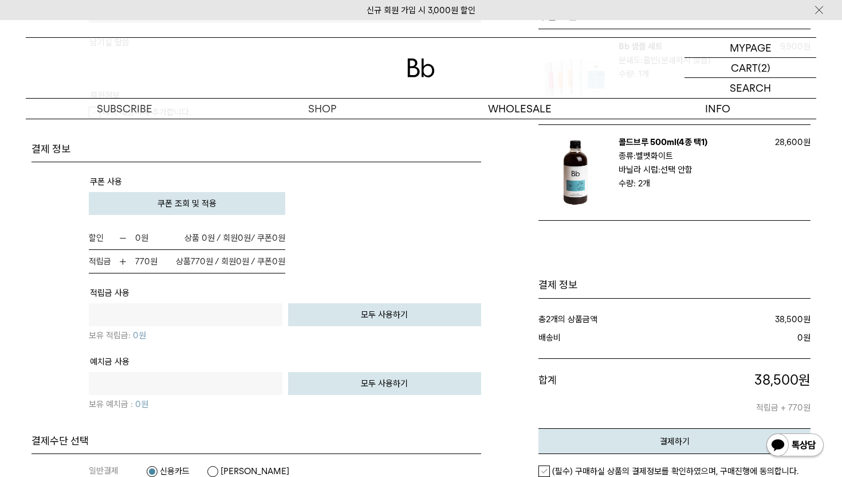
click at [213, 204] on span "쿠폰 조회 및 적용" at bounding box center [187, 203] width 59 height 10
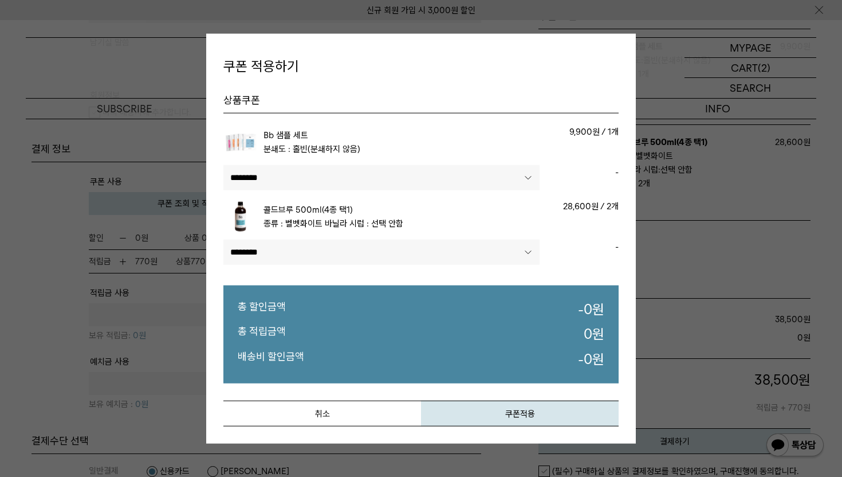
click at [403, 181] on select"] "******** ****" at bounding box center [381, 177] width 316 height 25
select select"] "******"
click at [223, 165] on select"] "******** ****" at bounding box center [381, 177] width 316 height 25
click at [503, 412] on button "쿠폰적용" at bounding box center [520, 413] width 198 height 26
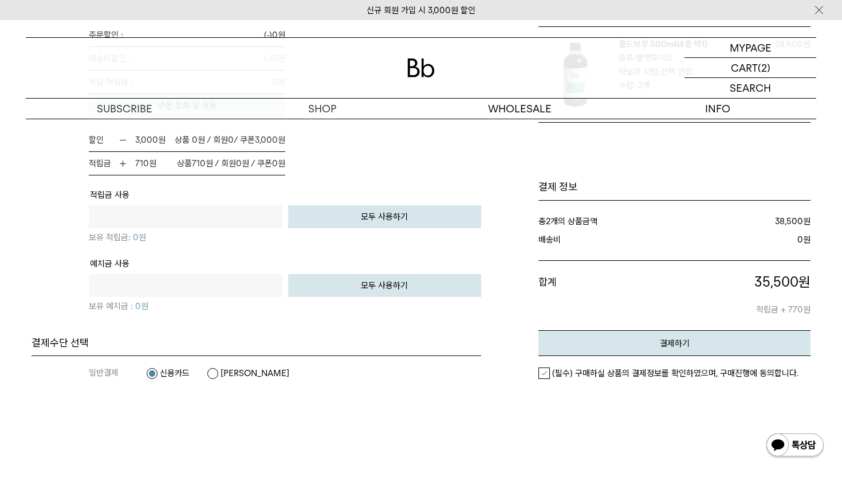
scroll to position [813, 0]
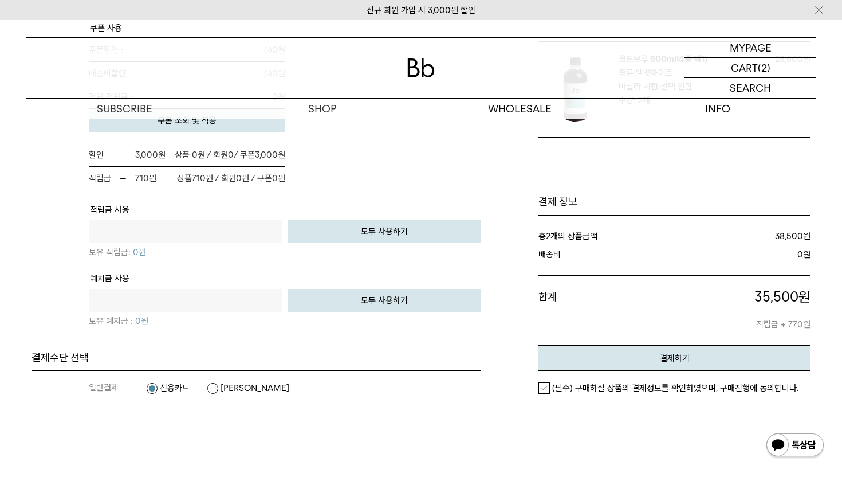
click at [543, 380] on div "(필수) 구매하실 상품의 결제정보를 확인하였으며, 구매진행에 동의합니다." at bounding box center [674, 388] width 272 height 34
click at [544, 385] on label "(필수) 구매하실 상품의 결제정보를 확인하였으며, 구매진행에 동의합니다." at bounding box center [668, 387] width 260 height 11
click at [610, 358] on button "결제하기" at bounding box center [674, 358] width 272 height 26
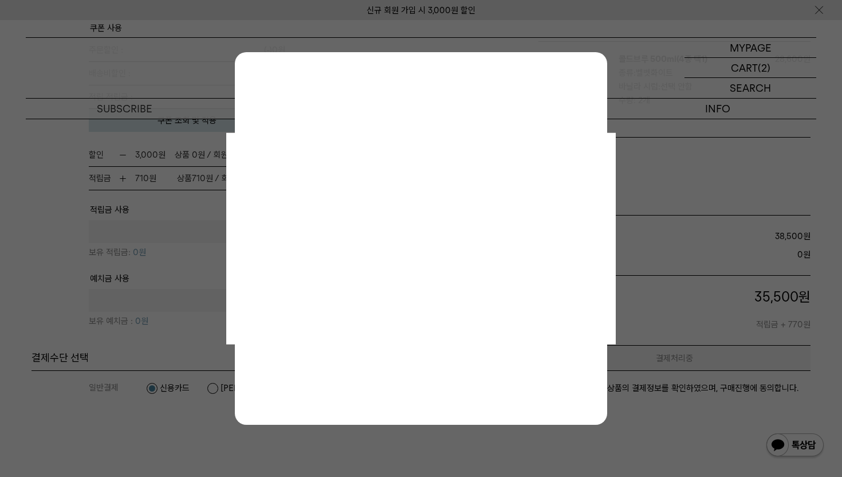
scroll to position [0, 0]
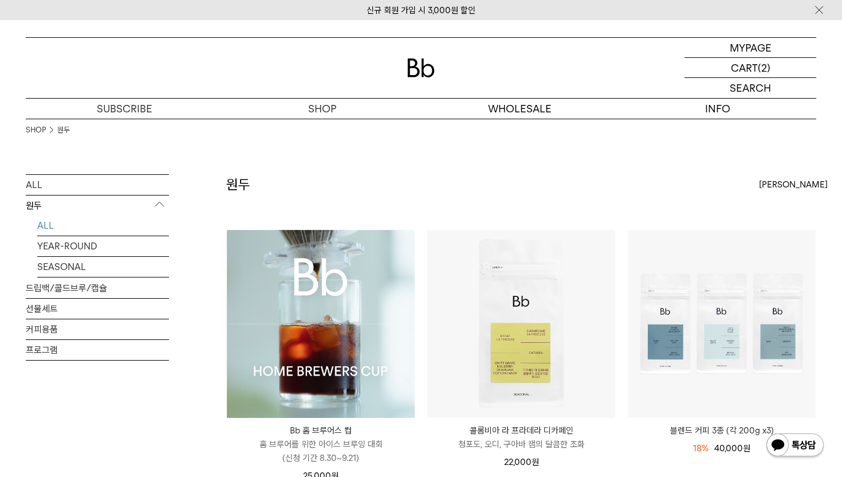
click at [389, 12] on link "신규 회원 가입 시 3,000원 할인" at bounding box center [421, 10] width 109 height 10
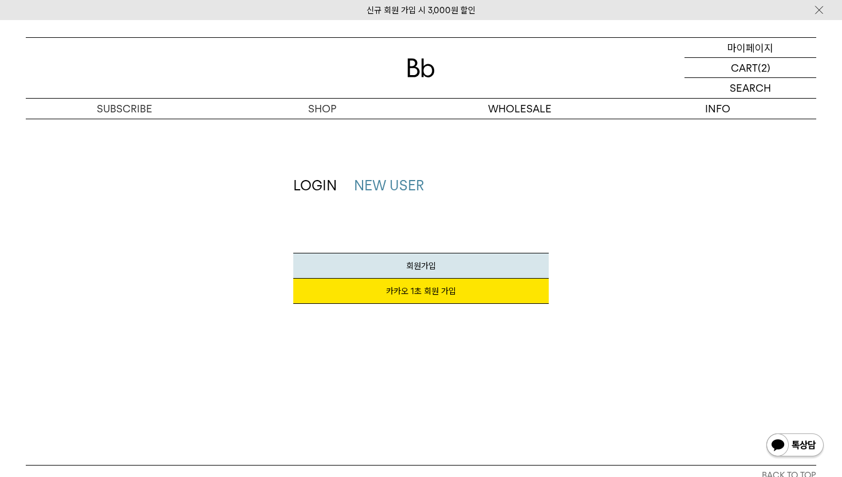
click at [747, 40] on p "마이페이지" at bounding box center [750, 47] width 46 height 19
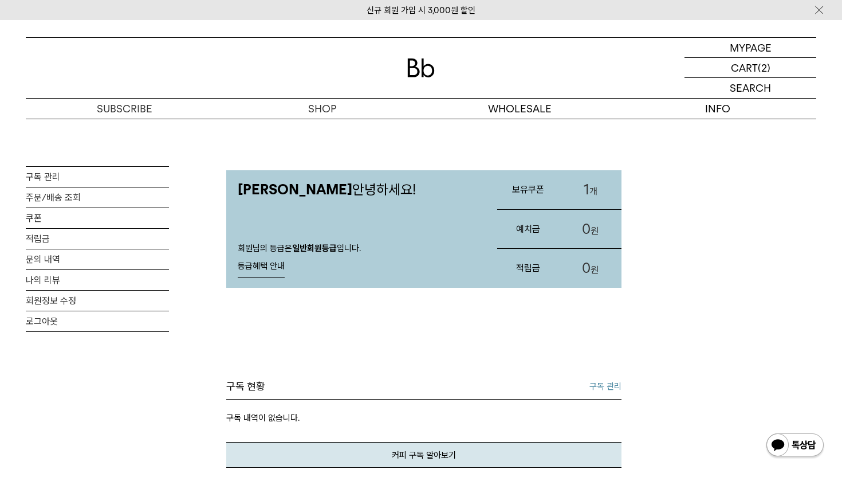
click at [586, 191] on span "1" at bounding box center [587, 189] width 6 height 17
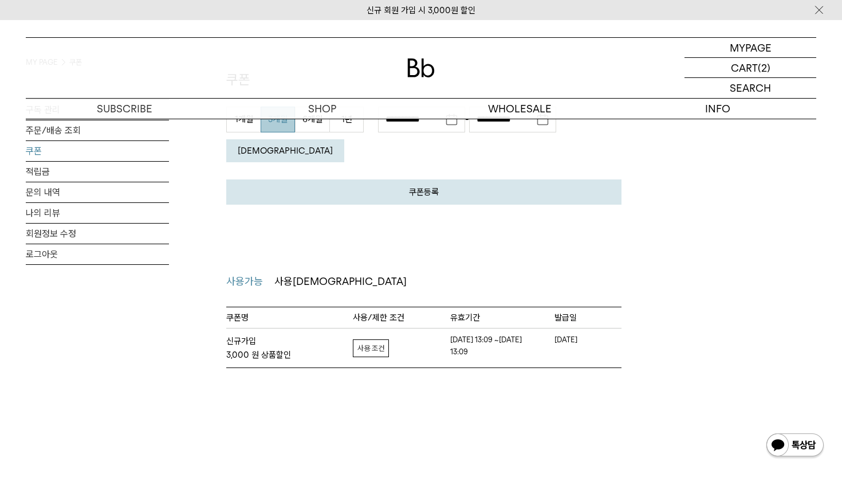
click at [386, 406] on div "MY PAGE MY PAGE 쿠폰 구독 관리 주문/배송 조회 쿠폰 적립금 문의 내역 나의 리뷰 회원정보 수정 로그아웃 쿠폰 쿠폰등록 취소 등록…" at bounding box center [421, 201] width 842 height 562
click at [374, 339] on link "자세히보기" at bounding box center [371, 348] width 36 height 18
